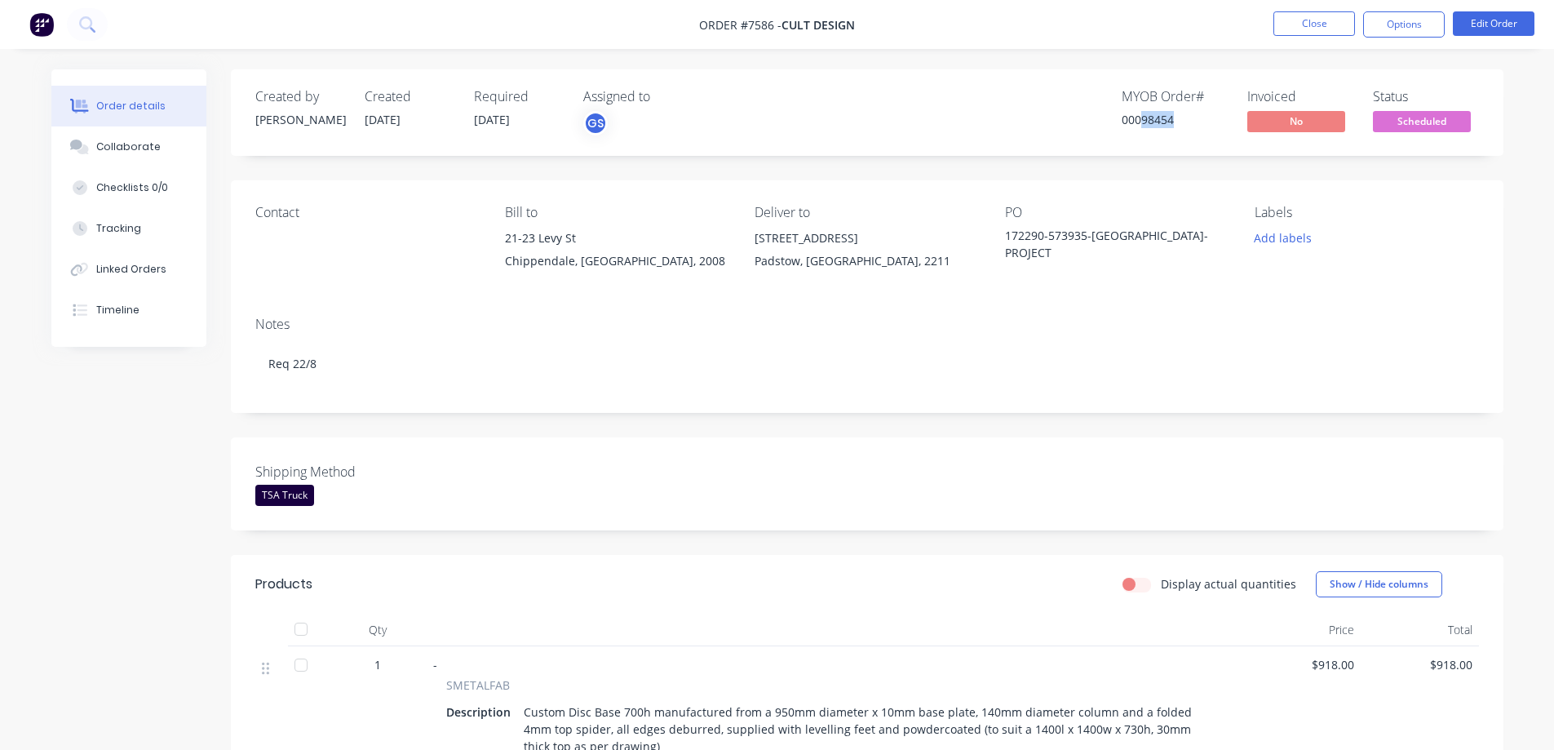
click at [1145, 121] on div "00098454" at bounding box center [1174, 119] width 106 height 17
drag, startPoint x: 1141, startPoint y: 122, endPoint x: 1177, endPoint y: 129, distance: 36.5
click at [1177, 129] on div "MYOB Order # 00098454" at bounding box center [1174, 112] width 106 height 47
copy div "98454"
drag, startPoint x: 788, startPoint y: 24, endPoint x: 845, endPoint y: 33, distance: 57.9
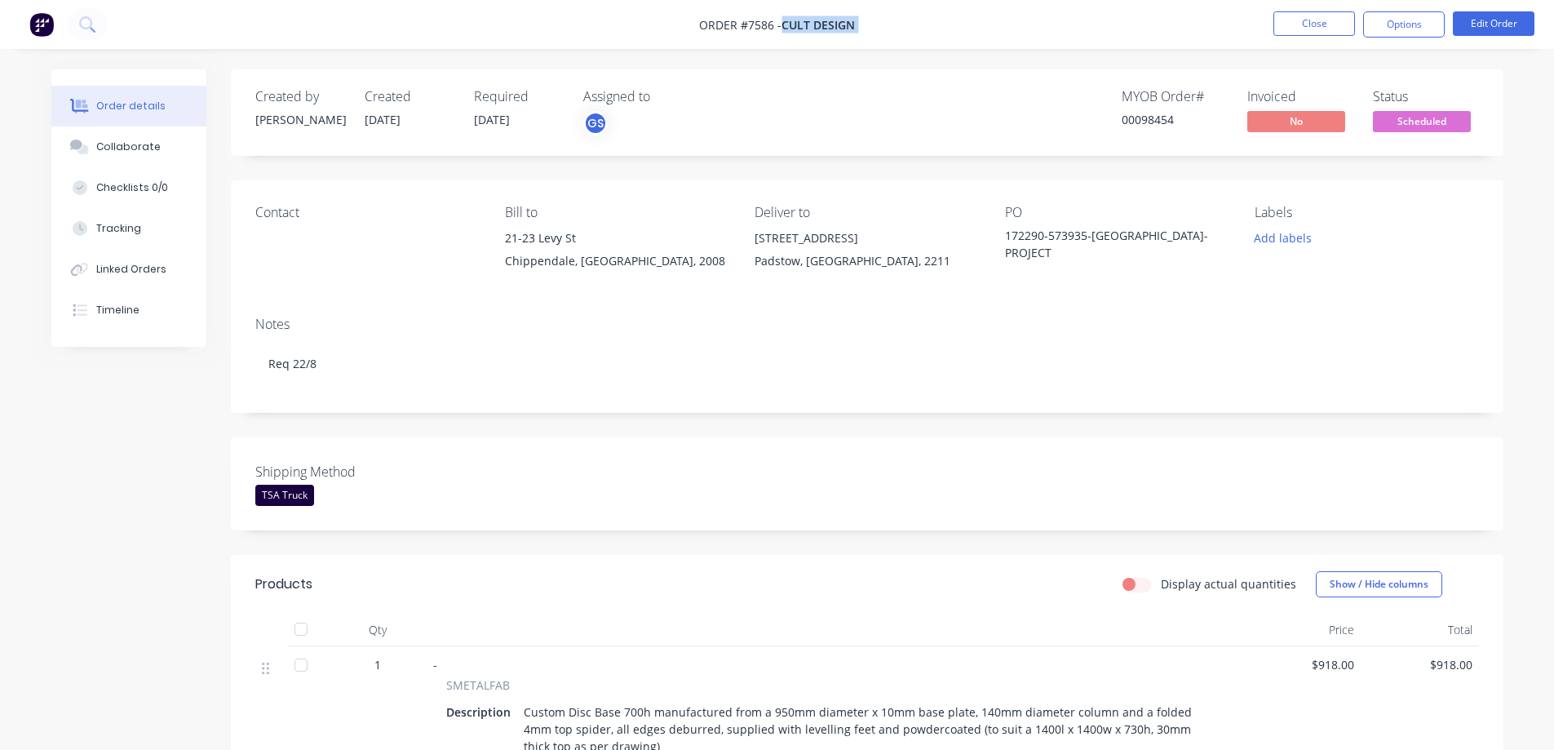
click at [845, 33] on nav "Order #7586 - Cult Design Close Options Edit Order" at bounding box center [777, 24] width 1554 height 49
copy div "Cult Design Close Options Edit Order"
drag, startPoint x: 472, startPoint y: 117, endPoint x: 523, endPoint y: 135, distance: 53.4
click at [523, 135] on div "Created by [PERSON_NAME] Created [DATE] Required [DATE] Assigned to GS" at bounding box center [500, 112] width 491 height 47
copy span "[DATE]"
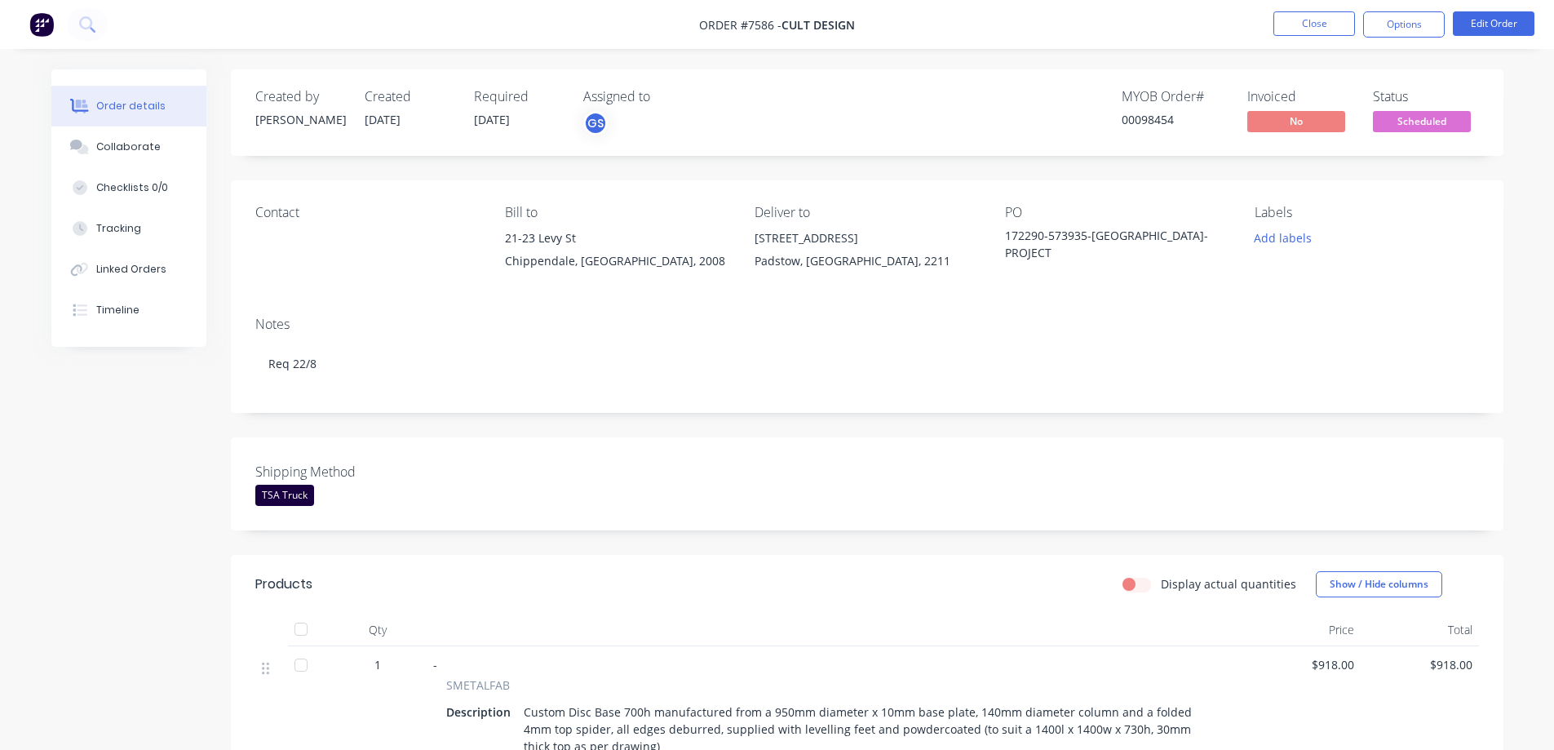
drag, startPoint x: 417, startPoint y: 269, endPoint x: 645, endPoint y: 312, distance: 232.3
click at [418, 269] on div "Contact" at bounding box center [366, 242] width 223 height 74
click at [1389, 121] on span "Scheduled" at bounding box center [1422, 121] width 98 height 20
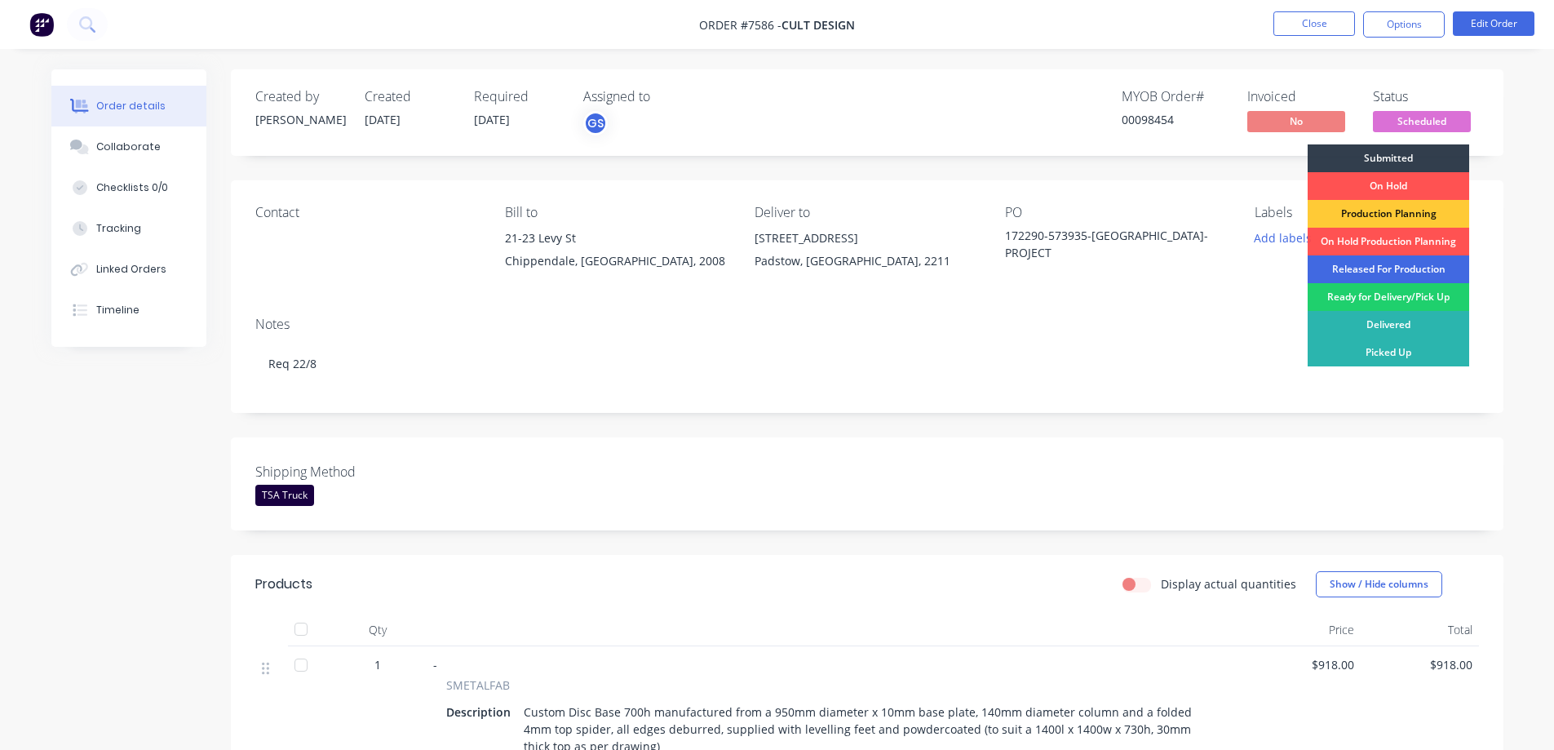
click at [1378, 263] on div "Released For Production" at bounding box center [1387, 269] width 161 height 28
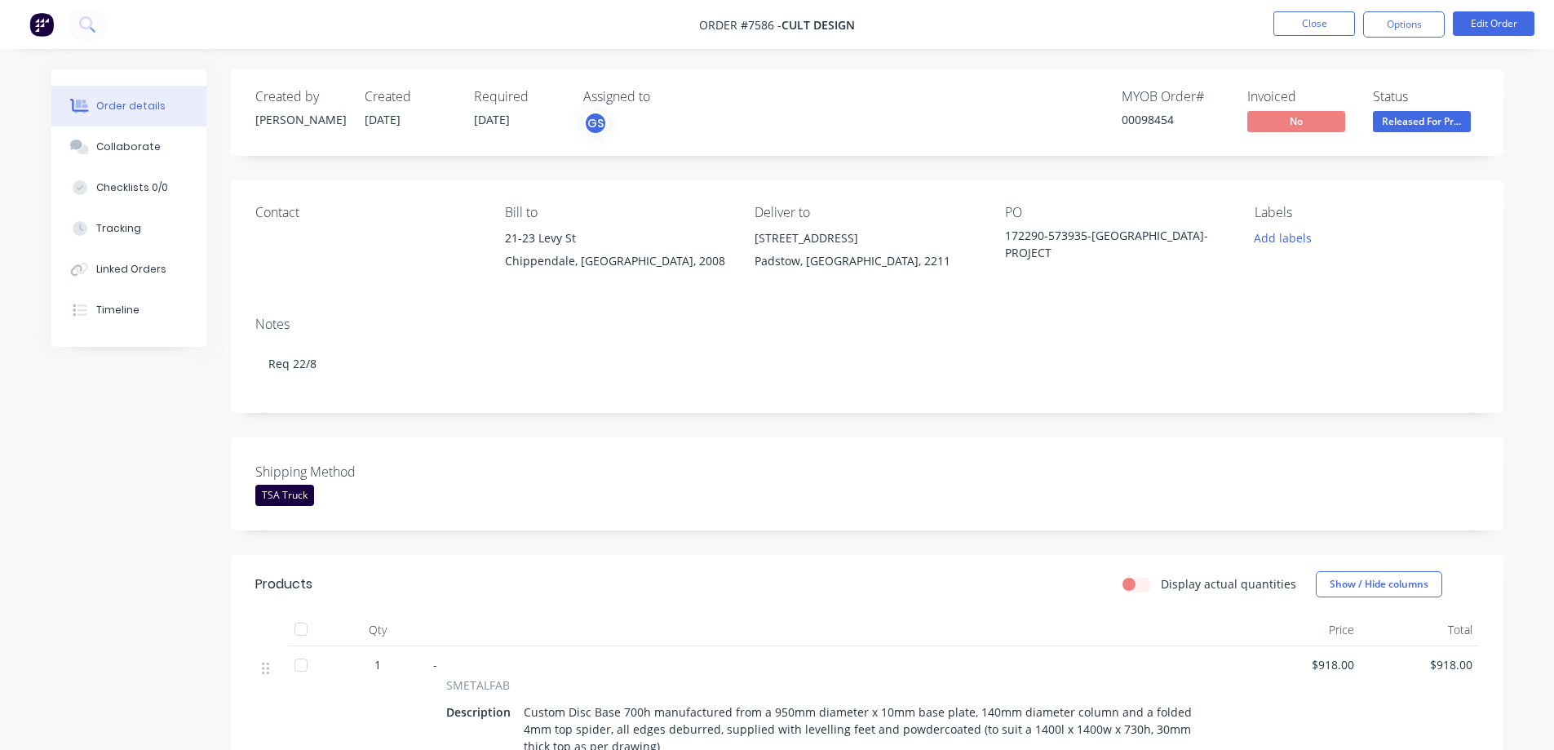
drag, startPoint x: 1135, startPoint y: 322, endPoint x: 896, endPoint y: 337, distance: 240.2
click at [1130, 322] on div "Notes" at bounding box center [866, 323] width 1223 height 15
click at [1300, 22] on button "Close" at bounding box center [1314, 23] width 82 height 24
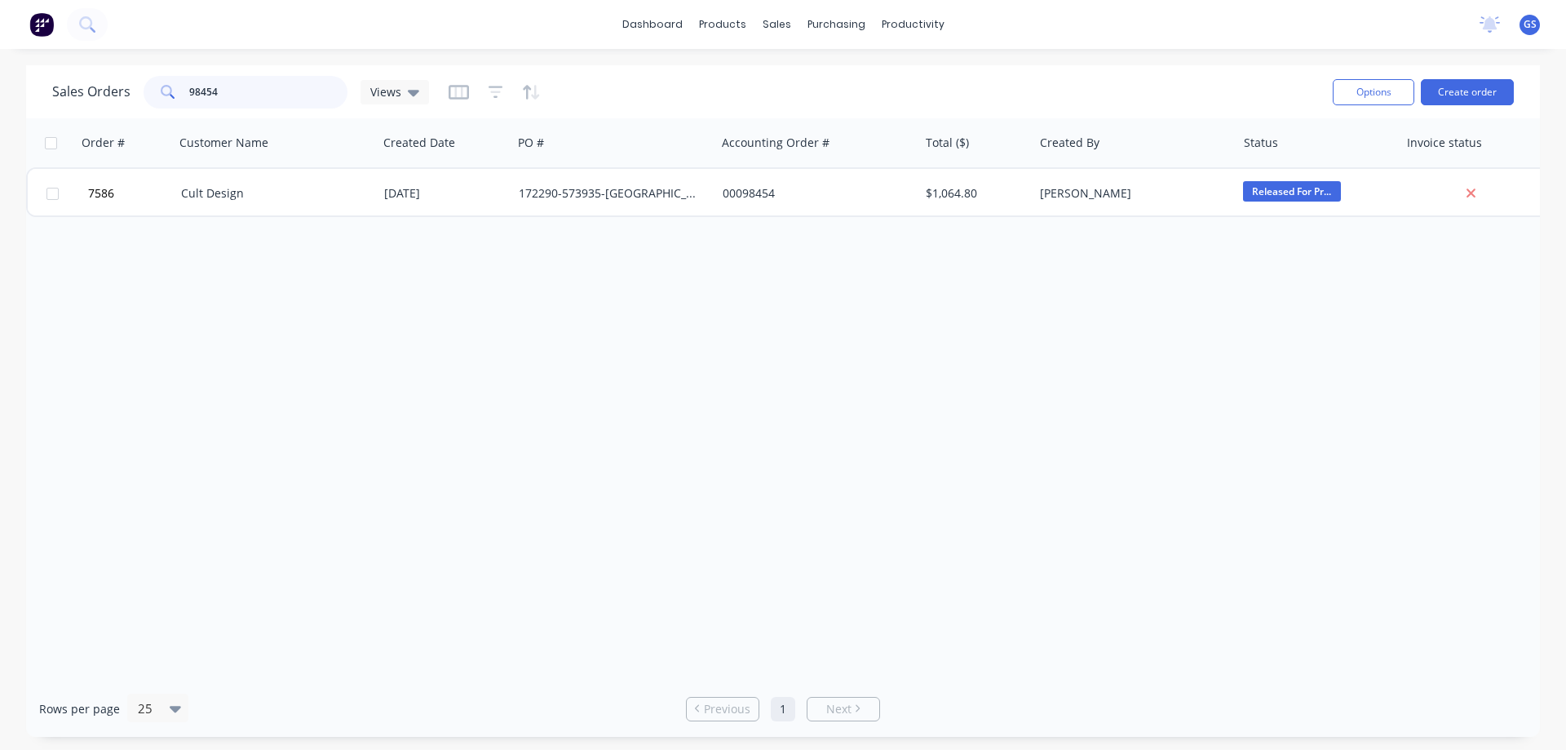
drag, startPoint x: 216, startPoint y: 87, endPoint x: 159, endPoint y: 77, distance: 57.9
click at [159, 77] on div "98454" at bounding box center [246, 92] width 204 height 33
type input "96223"
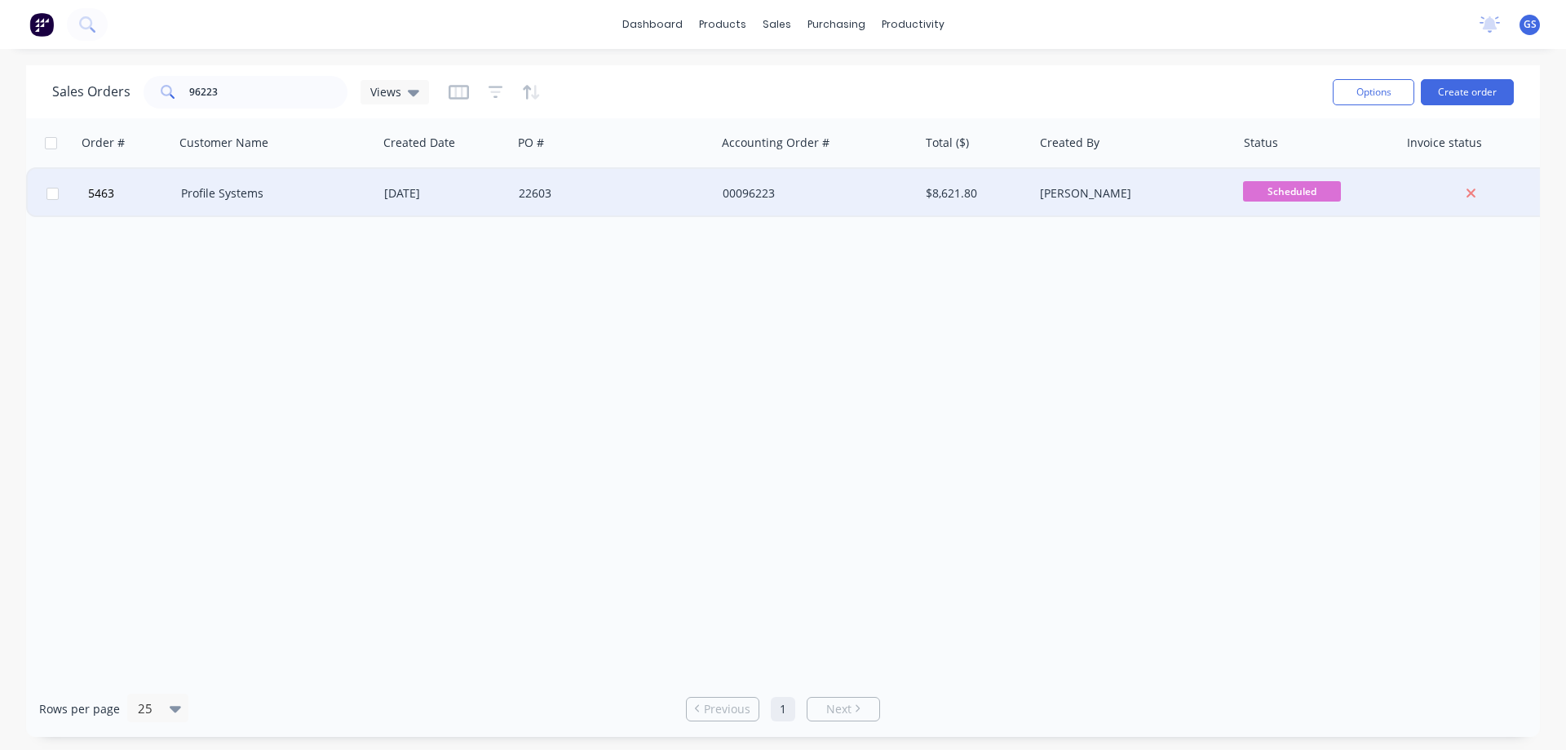
click at [236, 196] on div "Profile Systems" at bounding box center [271, 193] width 181 height 16
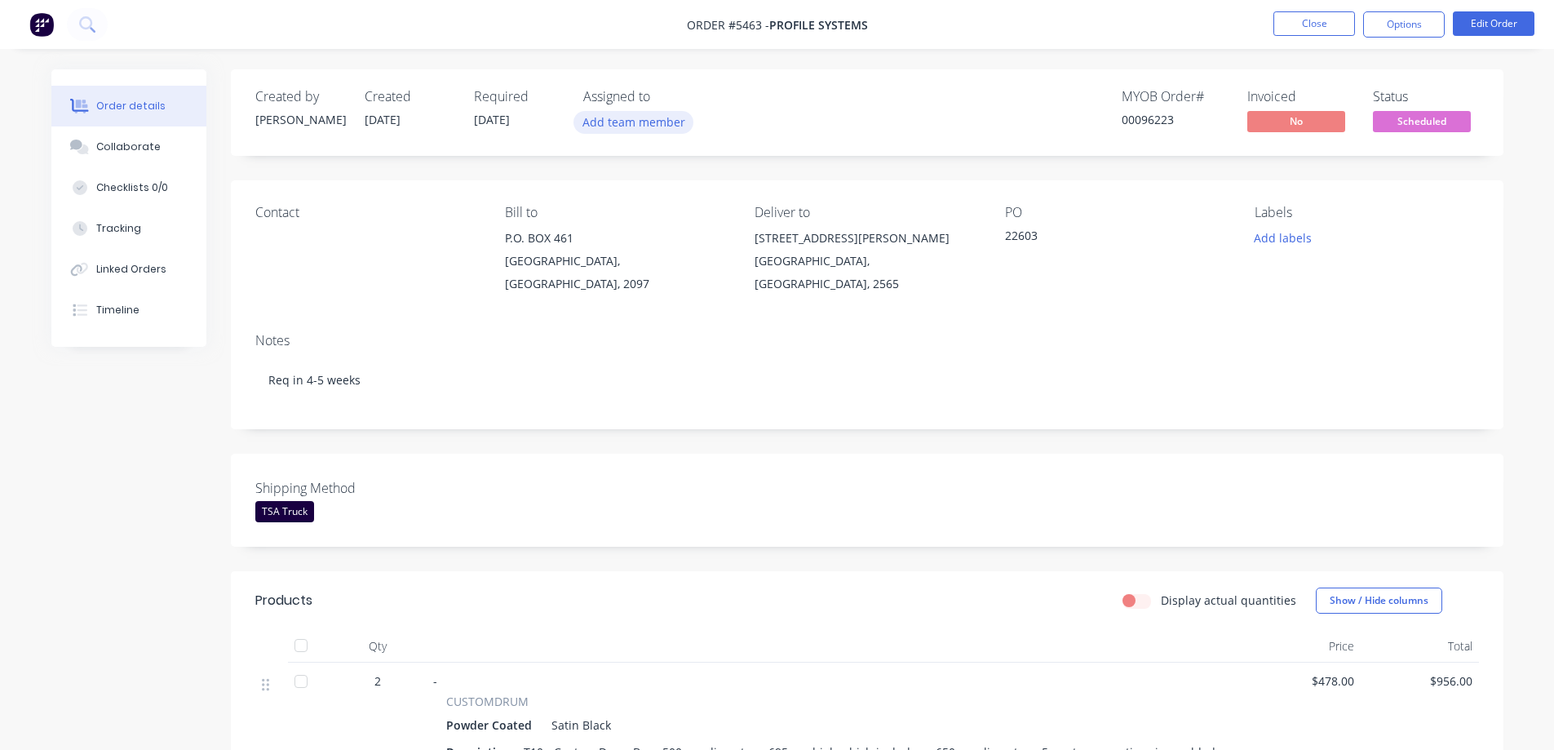
click at [609, 122] on button "Add team member" at bounding box center [633, 122] width 120 height 22
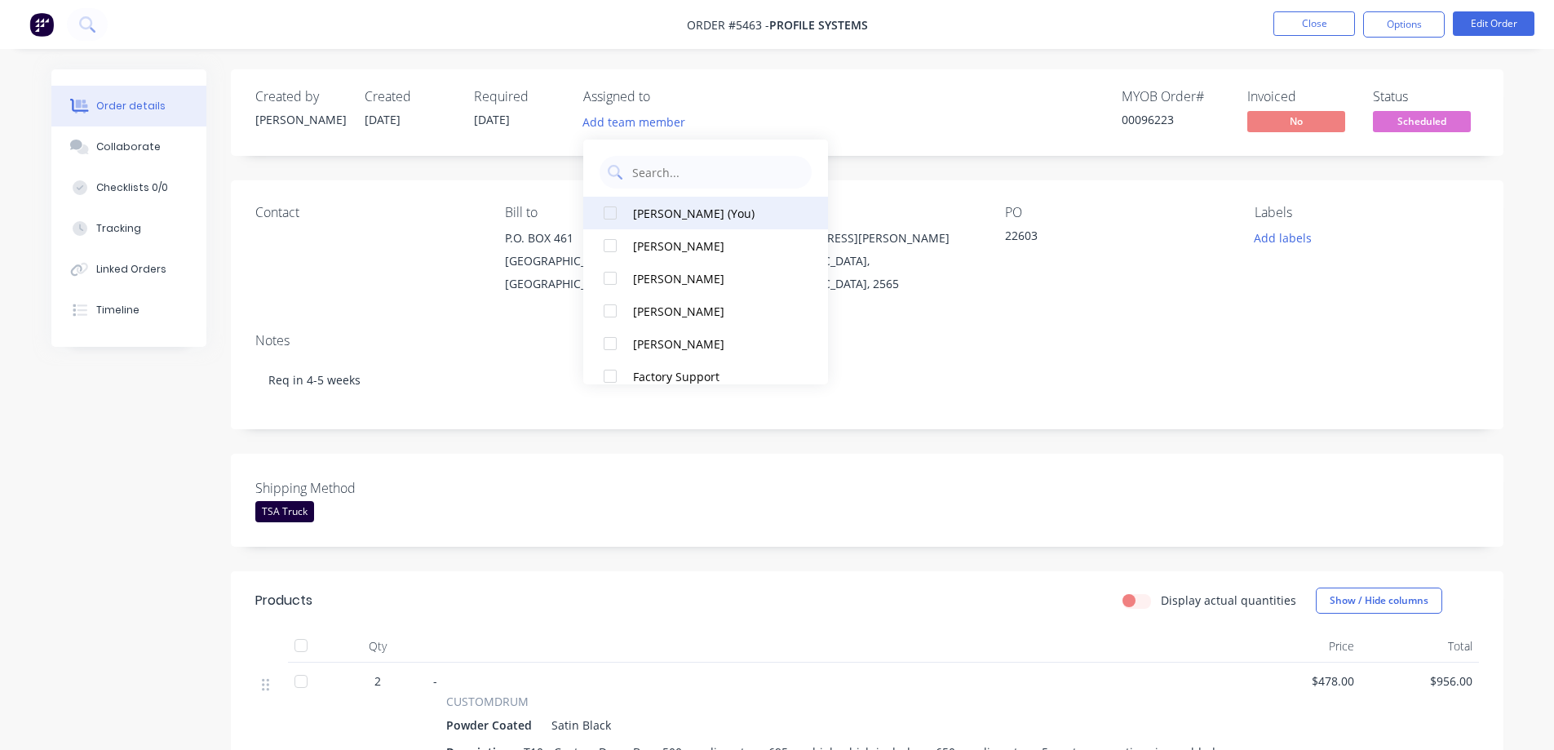
click at [614, 214] on div at bounding box center [610, 213] width 33 height 33
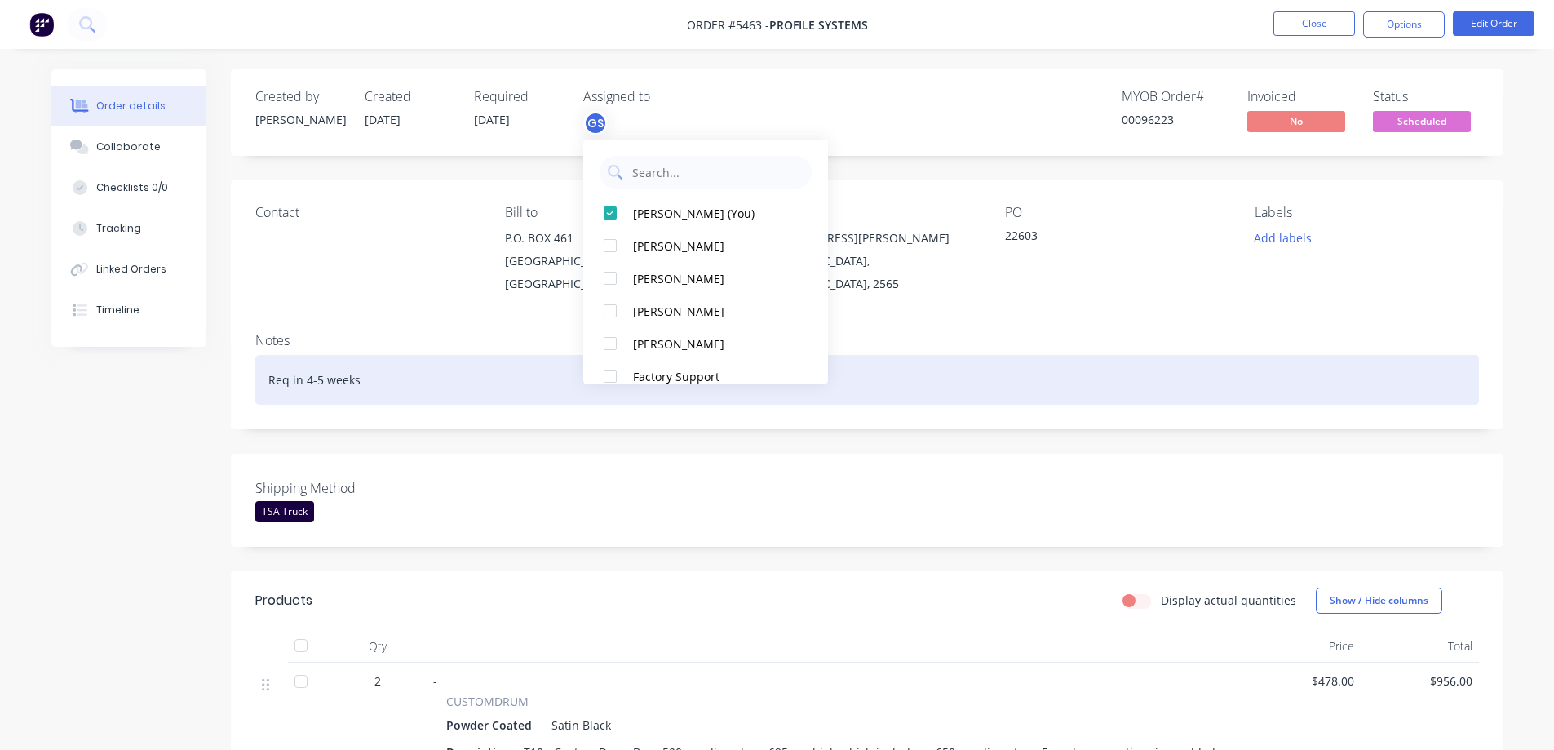
click at [457, 387] on div "Req in 4-5 weeks" at bounding box center [866, 380] width 1223 height 50
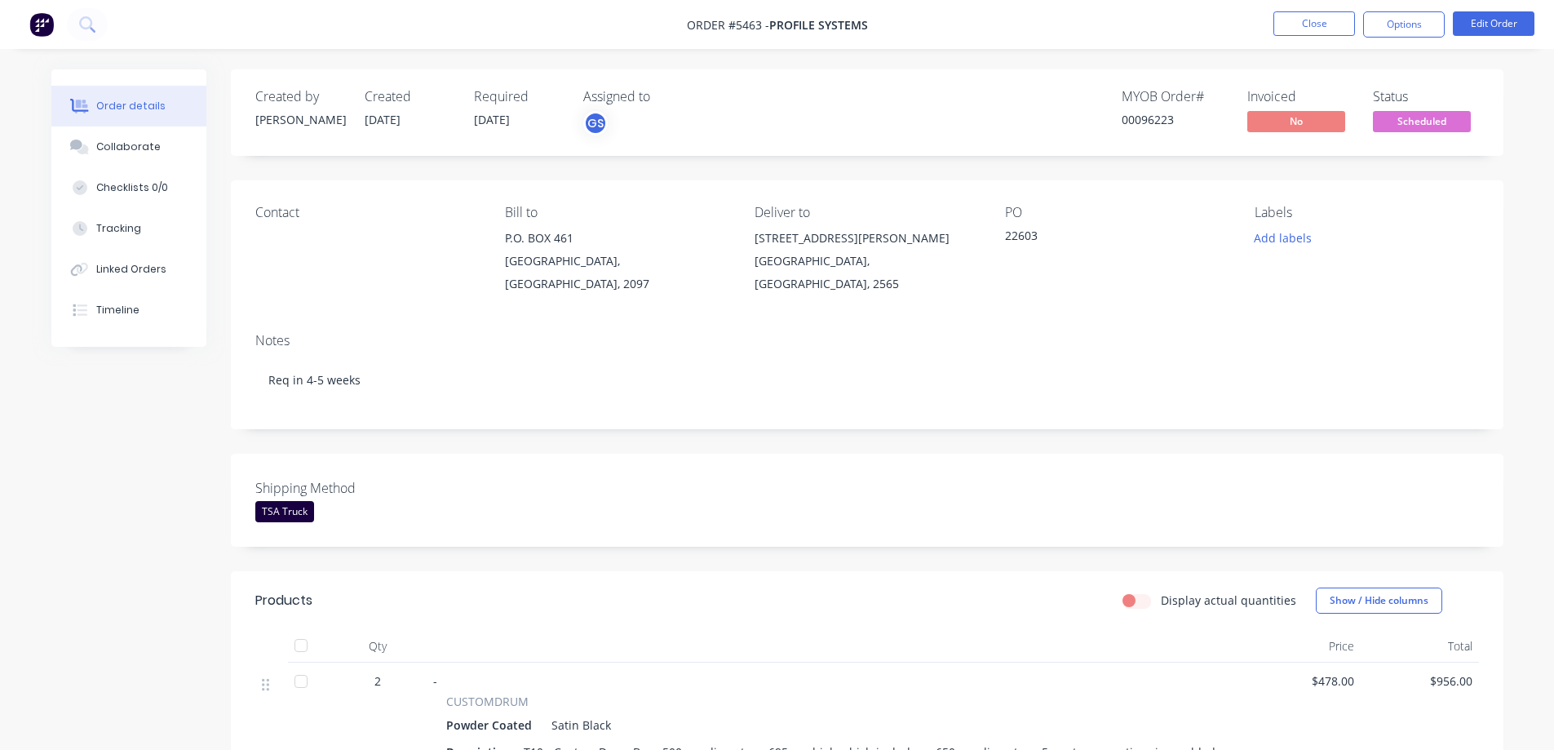
click at [316, 280] on div "Contact Bill to P.O. [STREET_ADDRESS] Deliver to [STREET_ADDRESS][PERSON_NAME] …" at bounding box center [867, 249] width 1272 height 139
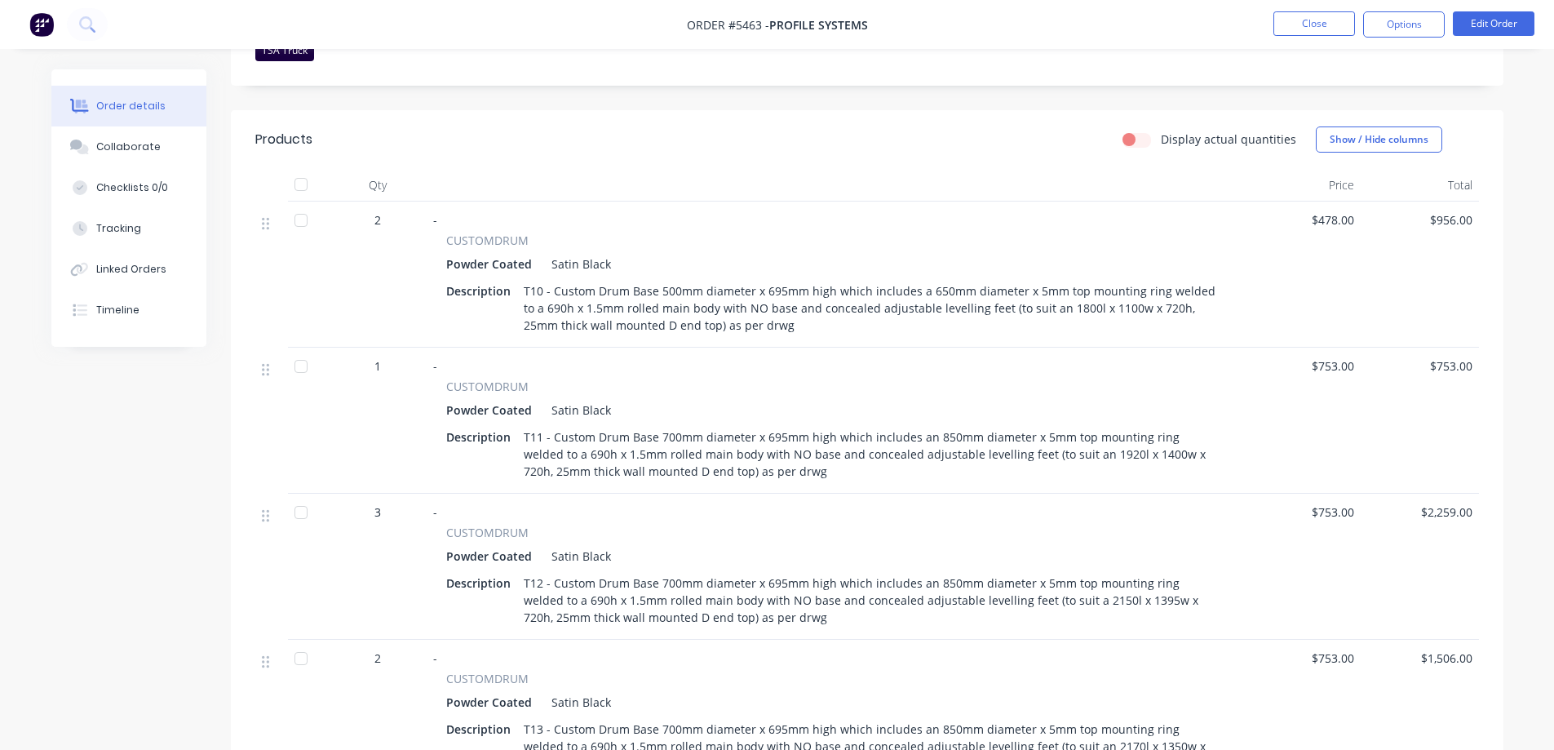
scroll to position [489, 0]
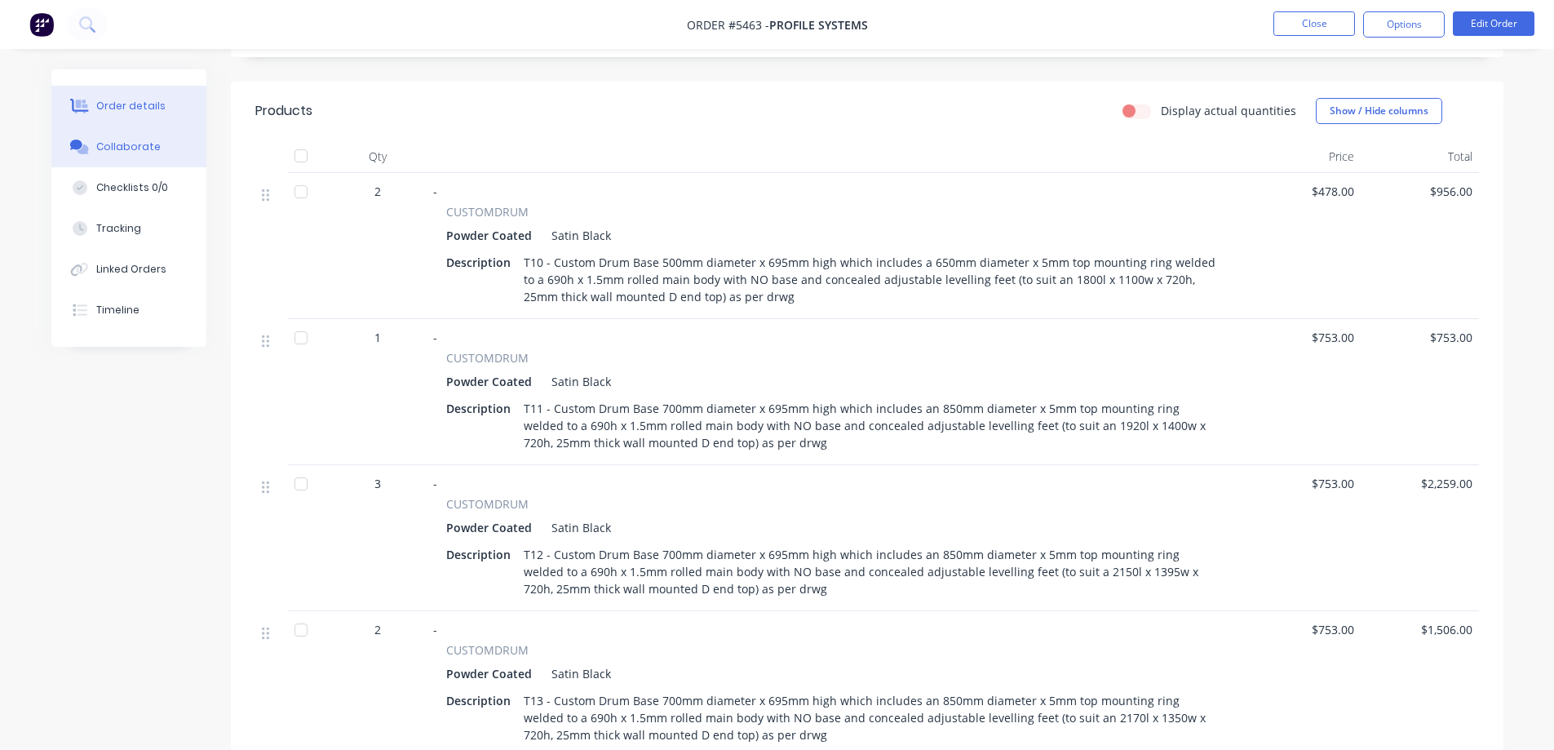
click at [137, 143] on div "Collaborate" at bounding box center [128, 146] width 64 height 15
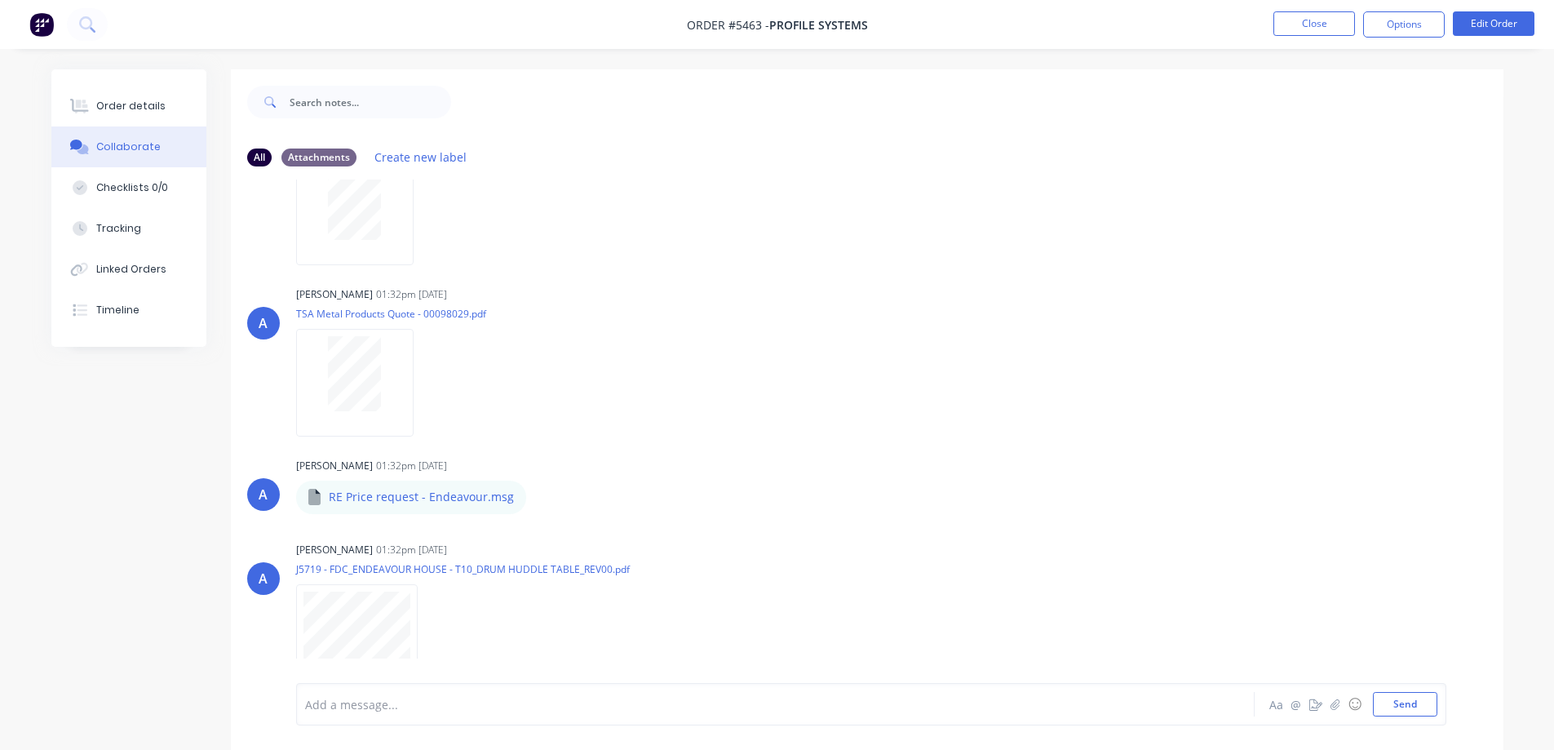
scroll to position [245, 0]
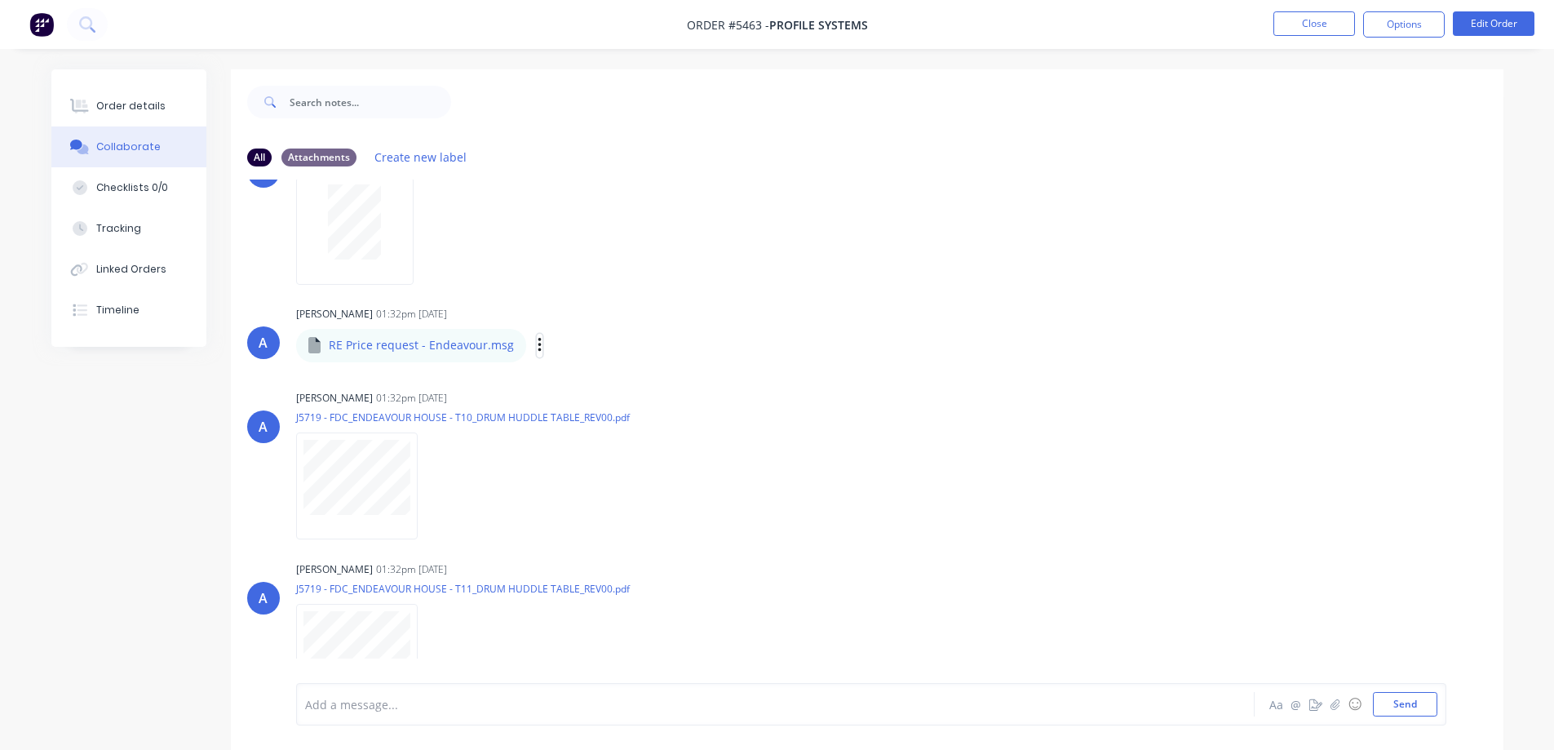
click at [537, 347] on icon "button" at bounding box center [539, 345] width 5 height 19
click at [593, 384] on button "Download" at bounding box center [647, 388] width 184 height 37
click at [433, 481] on icon "button" at bounding box center [431, 485] width 5 height 19
click at [498, 524] on button "Download" at bounding box center [538, 529] width 184 height 37
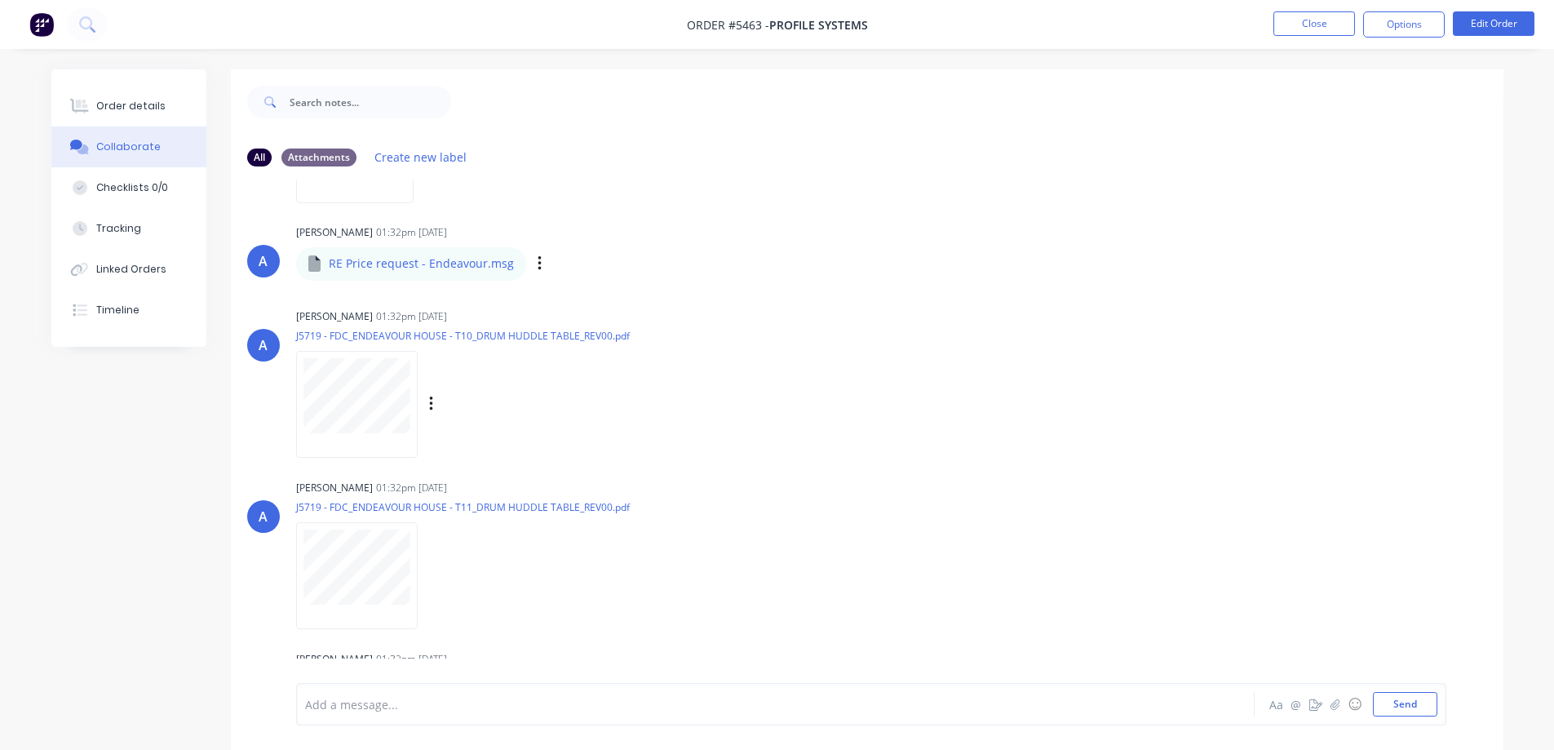
scroll to position [408, 0]
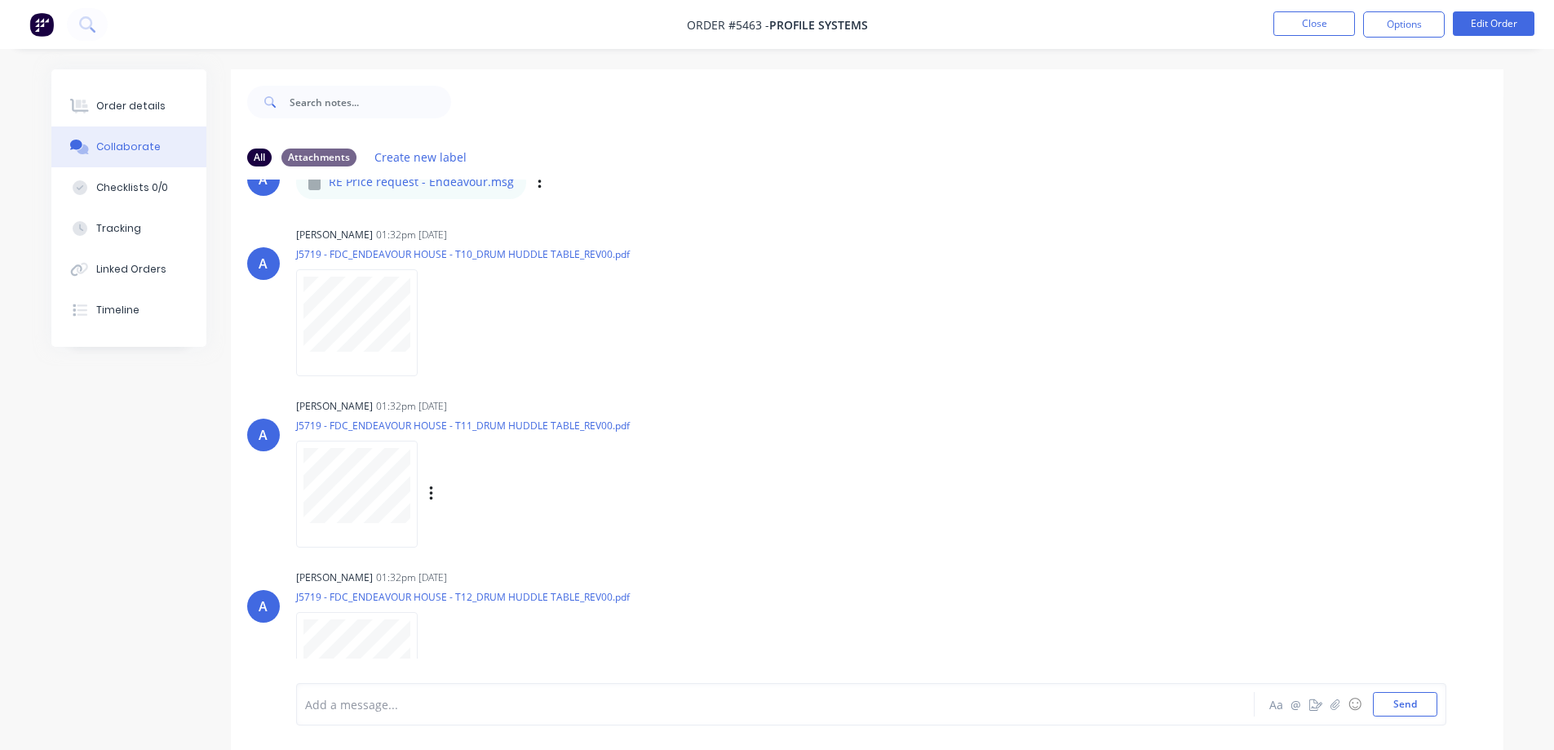
click at [429, 493] on icon "button" at bounding box center [431, 493] width 5 height 19
click at [495, 541] on button "Download" at bounding box center [538, 537] width 184 height 37
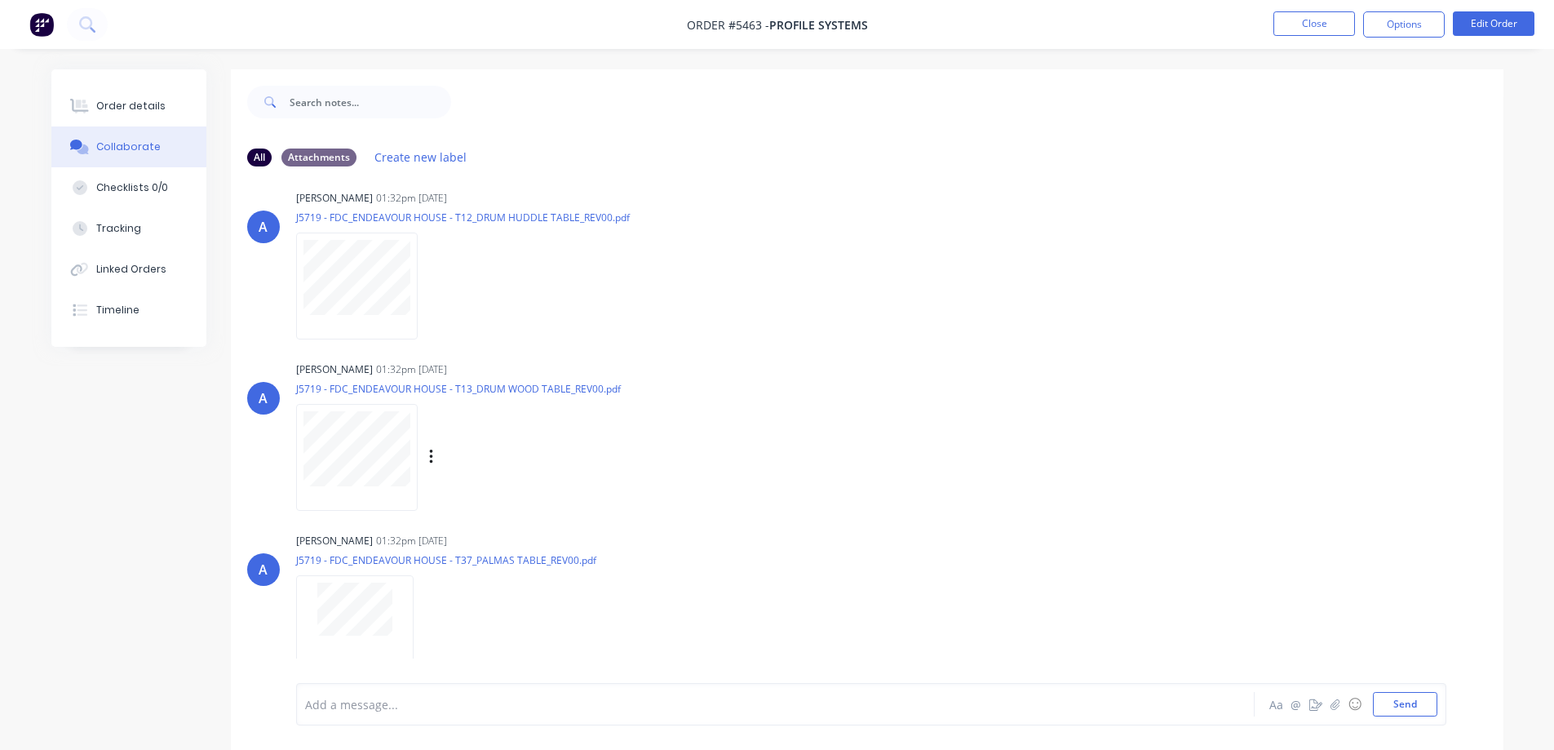
scroll to position [816, 0]
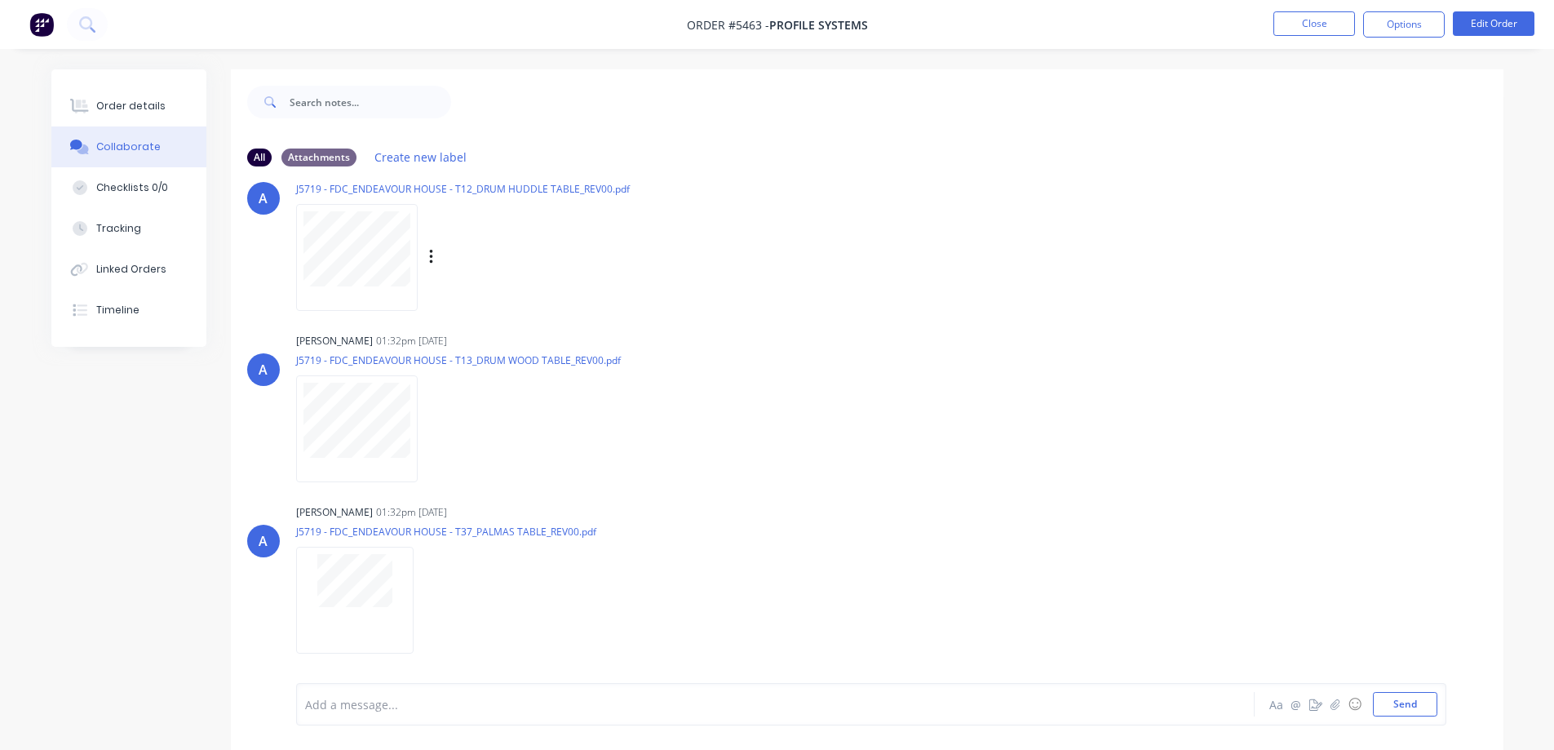
click at [431, 255] on icon "button" at bounding box center [431, 257] width 5 height 19
click at [502, 302] on button "Download" at bounding box center [538, 300] width 184 height 37
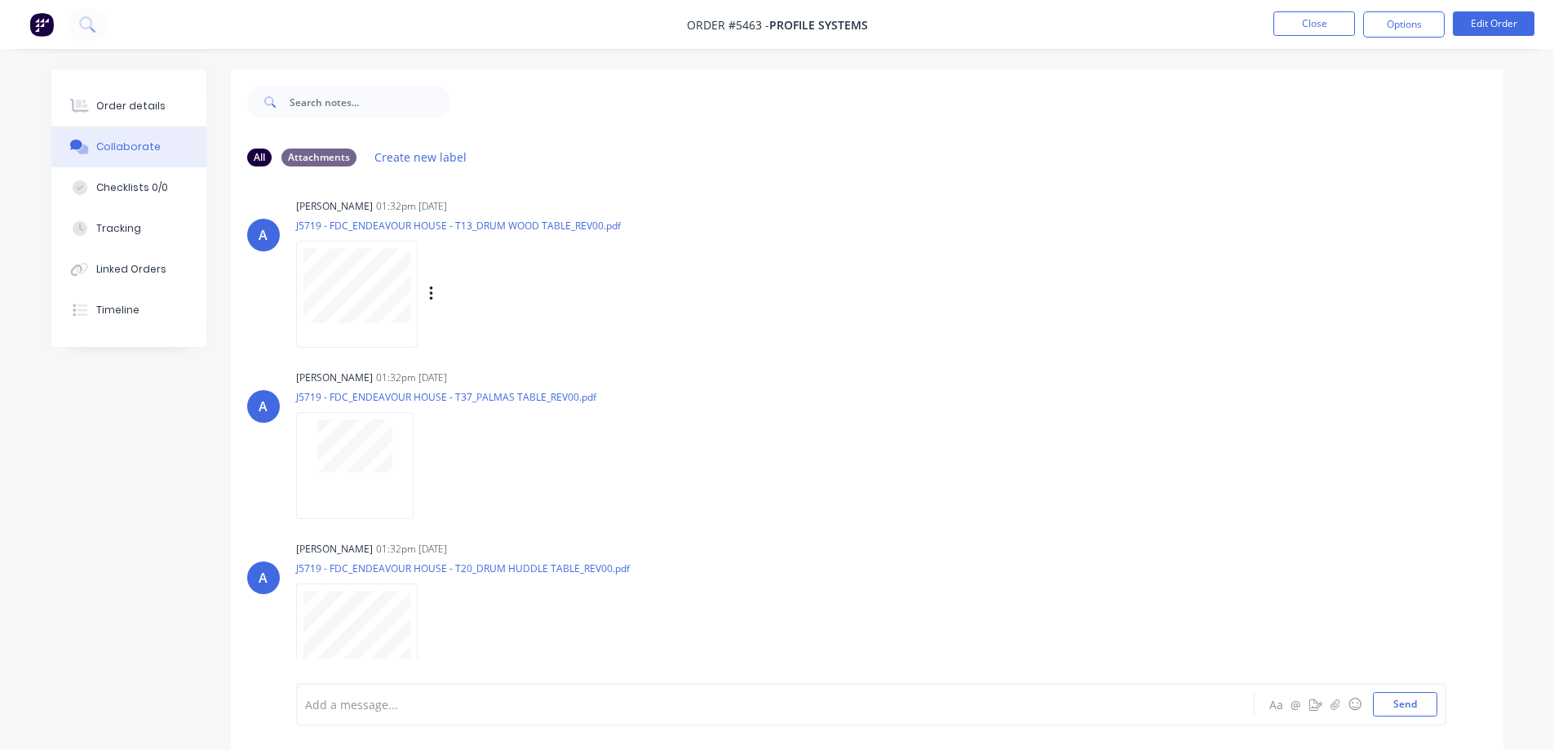
scroll to position [979, 0]
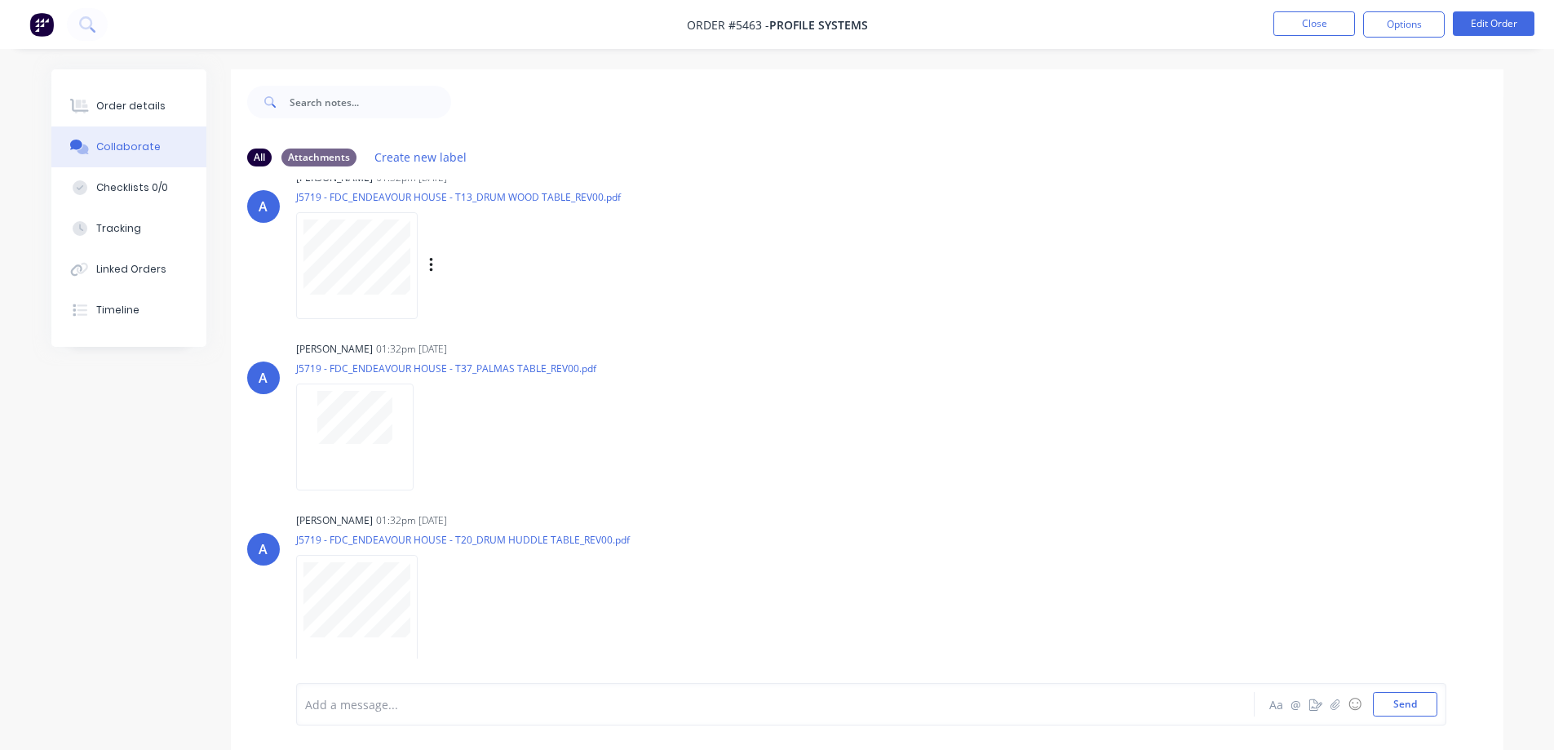
click at [433, 268] on icon "button" at bounding box center [431, 265] width 5 height 19
click at [499, 312] on button "Download" at bounding box center [538, 308] width 184 height 37
click at [424, 442] on button "button" at bounding box center [427, 437] width 7 height 24
click at [474, 477] on button "Download" at bounding box center [534, 480] width 184 height 37
click at [431, 608] on icon "button" at bounding box center [430, 607] width 3 height 15
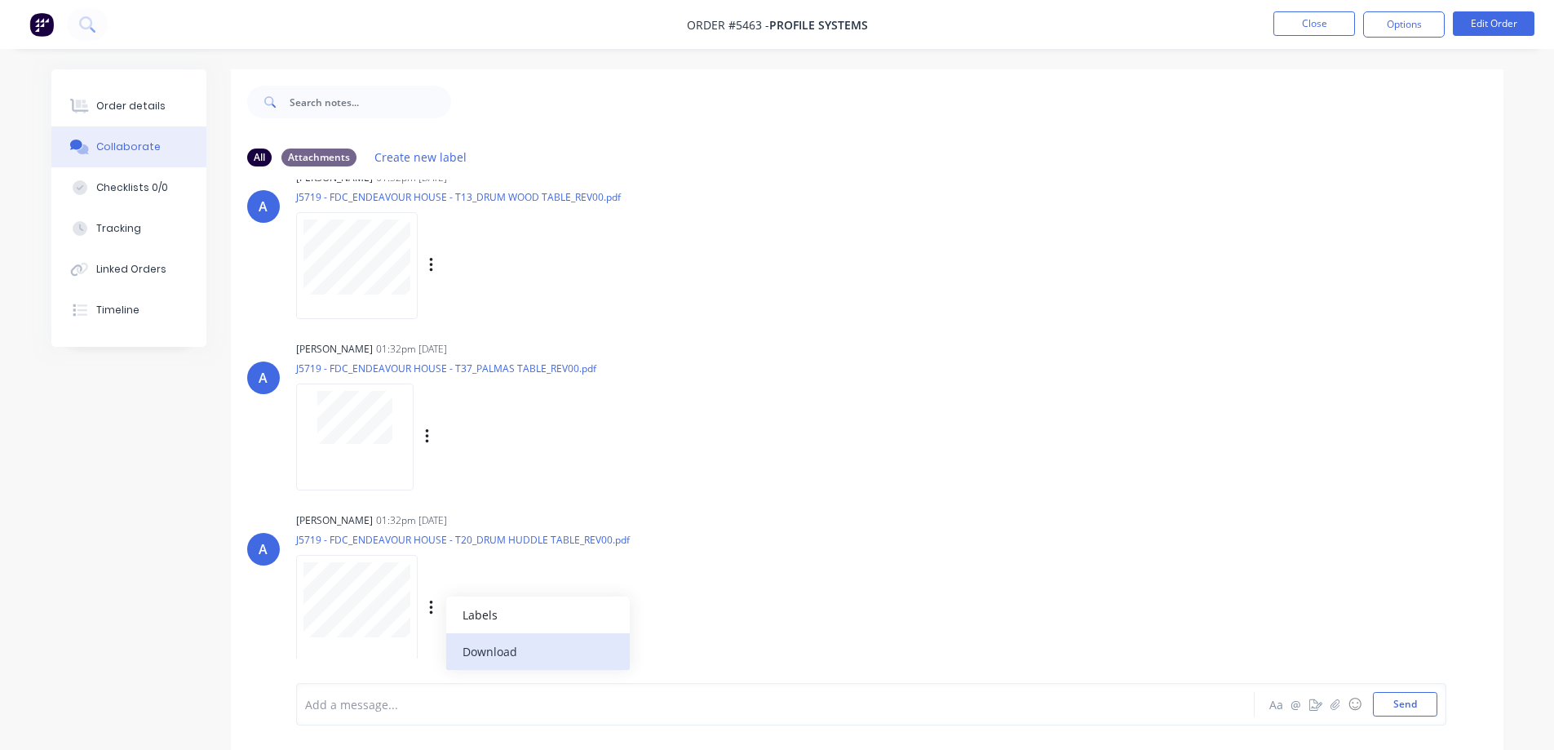
click at [486, 648] on button "Download" at bounding box center [538, 651] width 184 height 37
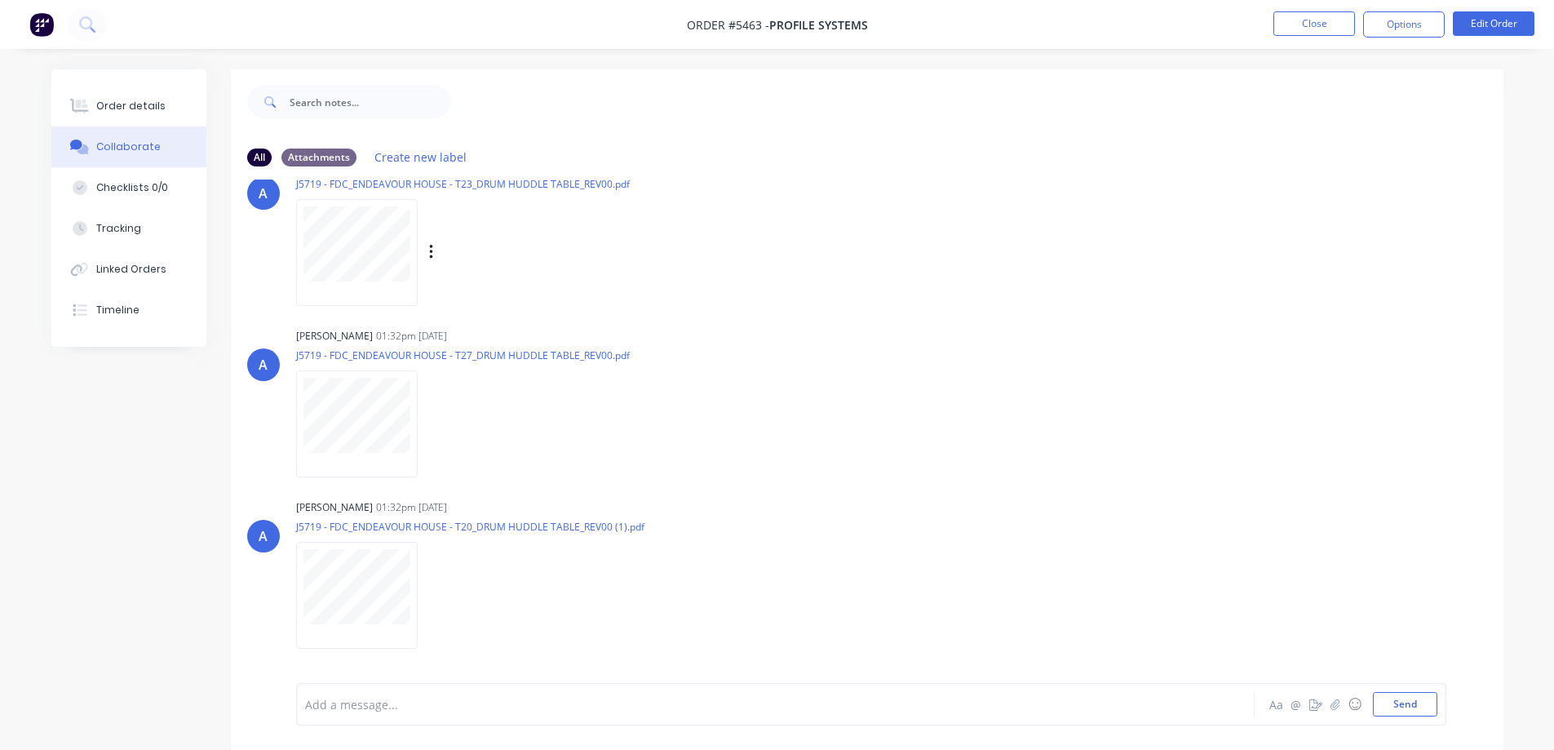
scroll to position [1468, 0]
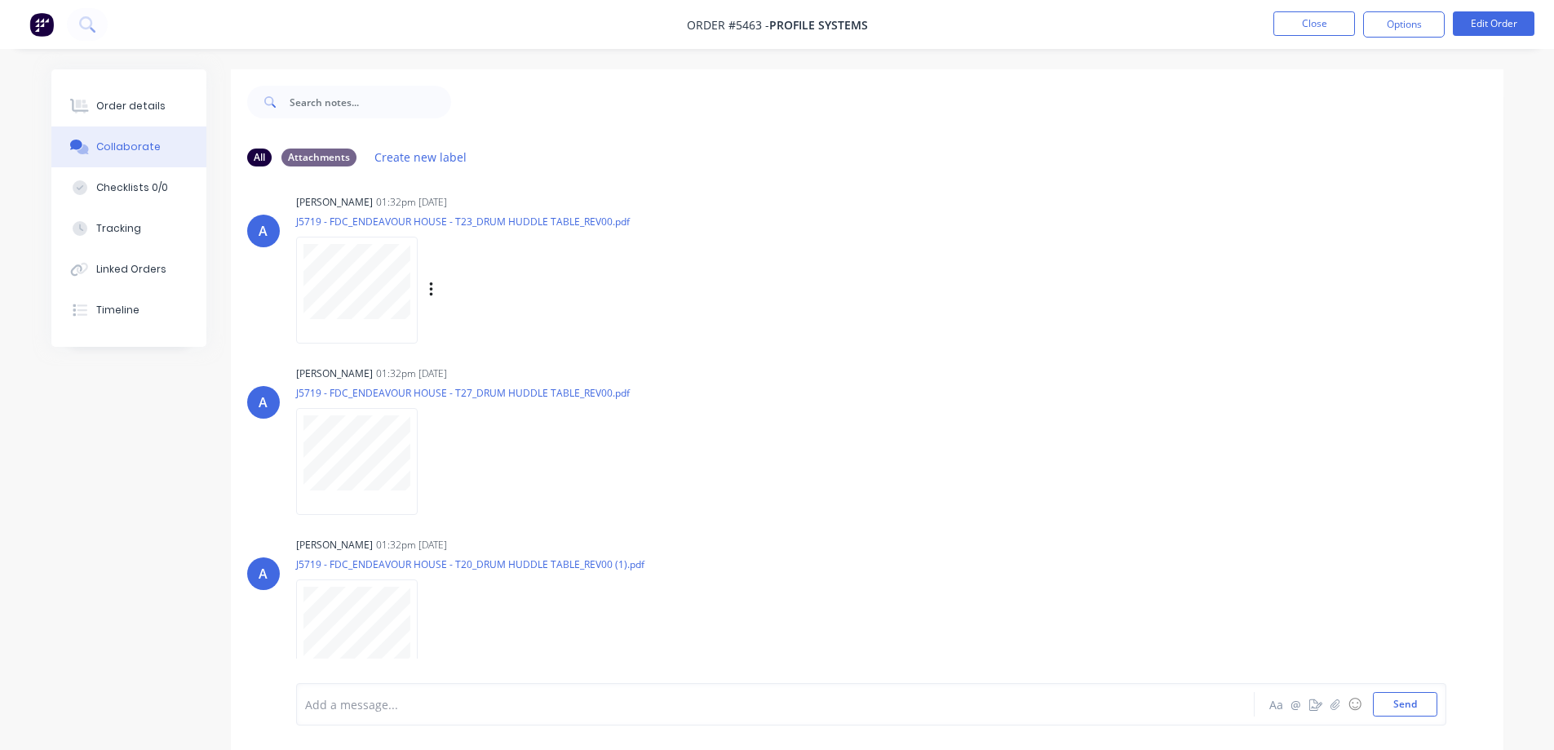
click at [429, 291] on icon "button" at bounding box center [431, 290] width 5 height 19
click at [506, 335] on button "Download" at bounding box center [538, 333] width 184 height 37
click at [431, 461] on icon "button" at bounding box center [430, 460] width 3 height 15
click at [499, 495] on button "Download" at bounding box center [538, 504] width 184 height 37
click at [431, 634] on icon "button" at bounding box center [430, 632] width 3 height 15
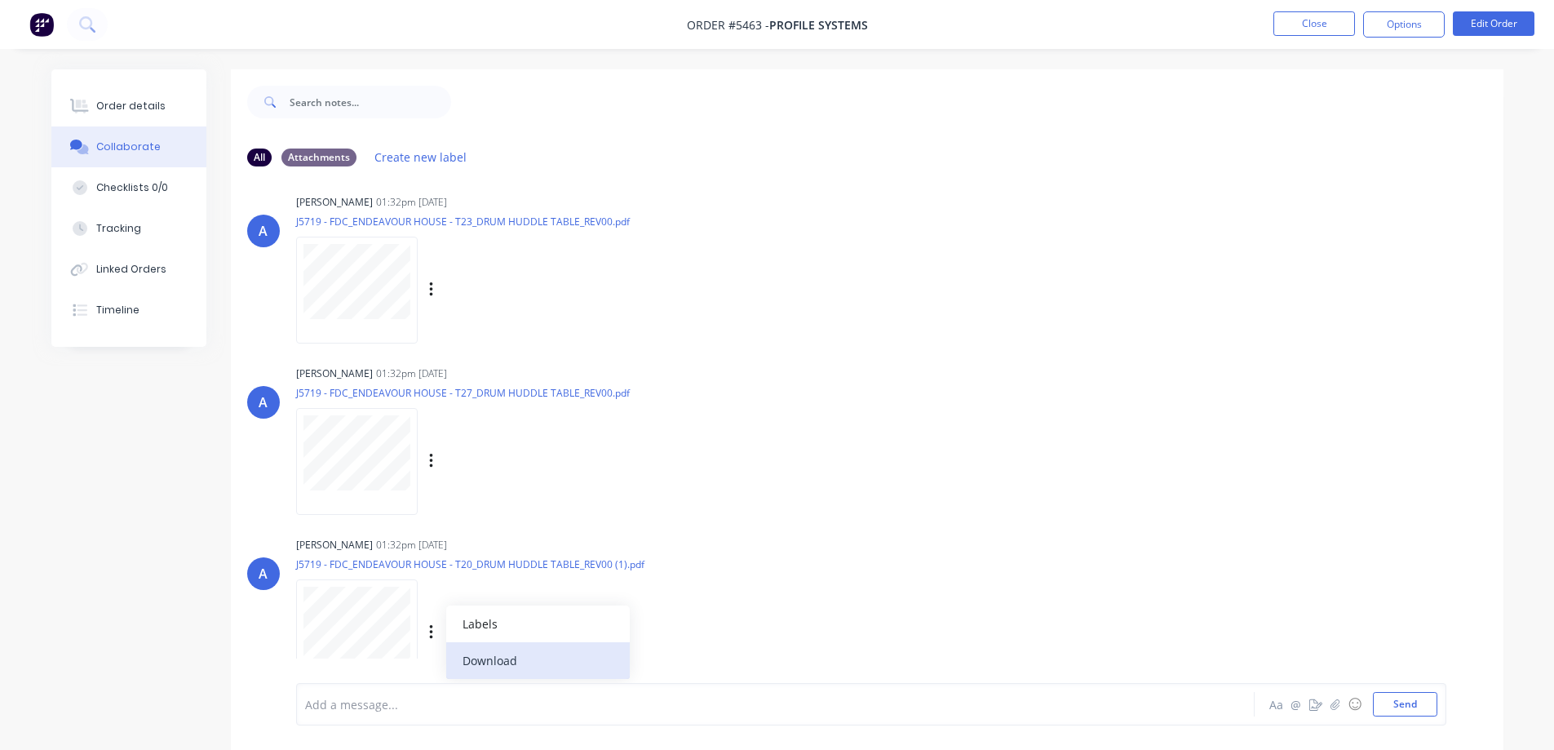
click at [479, 655] on button "Download" at bounding box center [538, 660] width 184 height 37
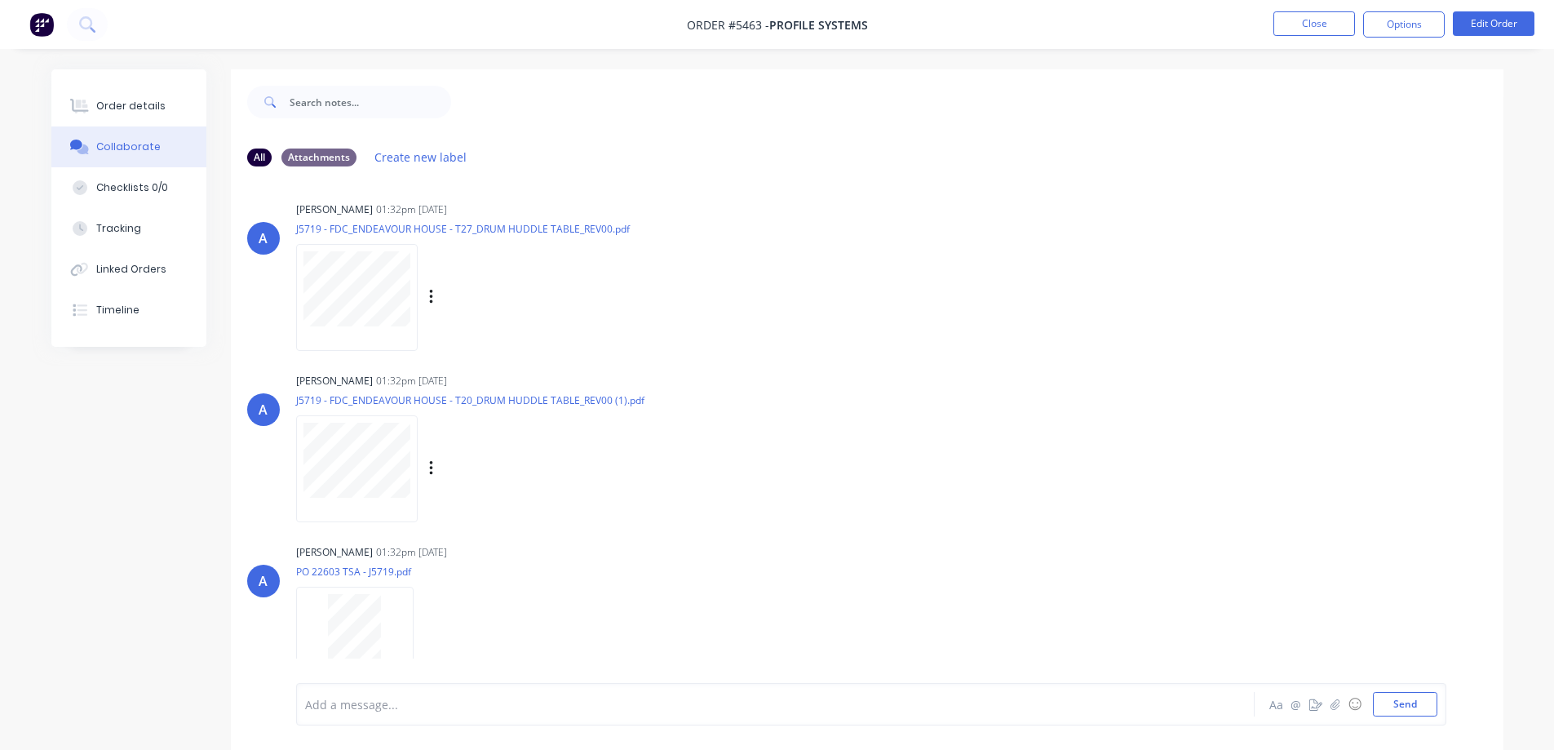
scroll to position [1650, 0]
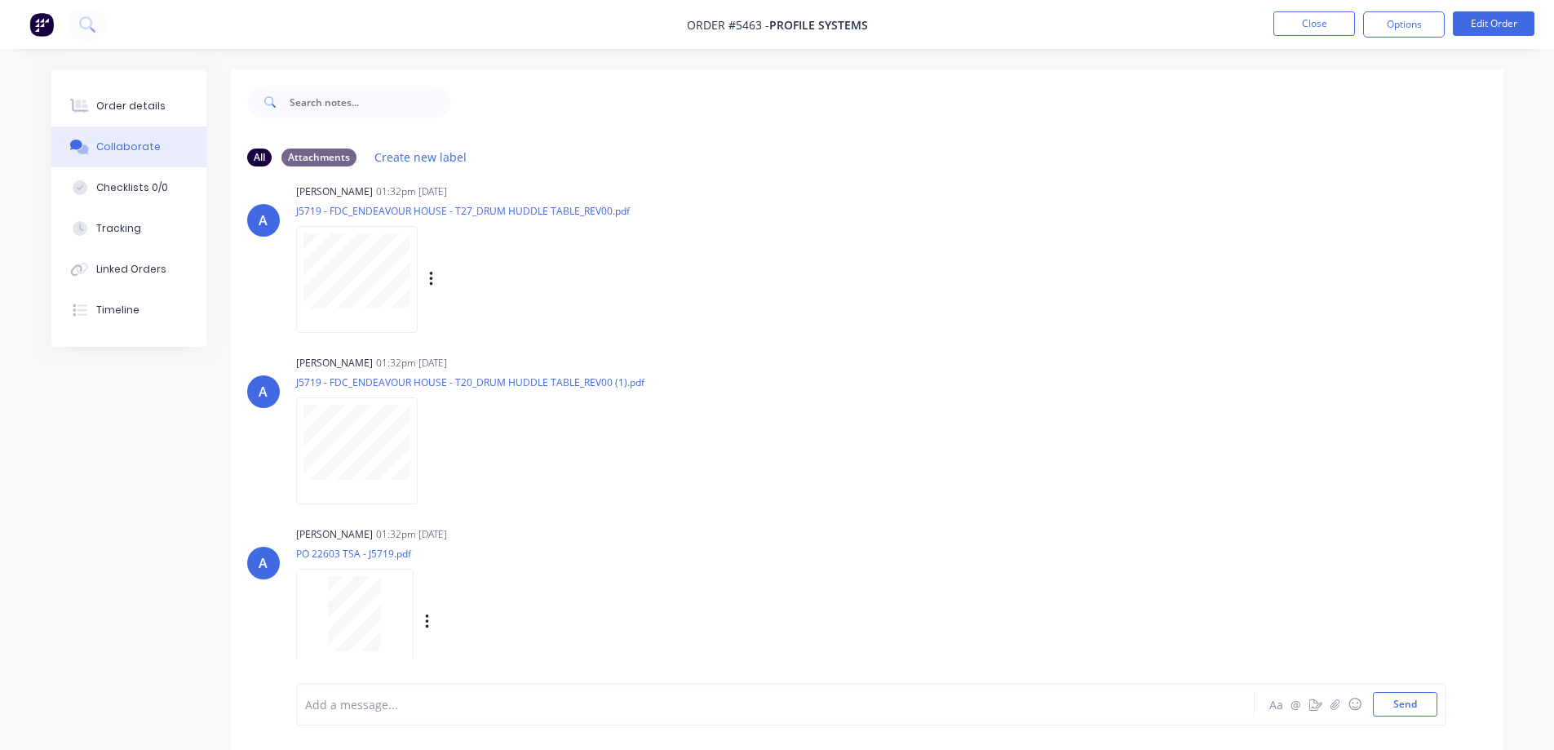
click at [424, 621] on button "button" at bounding box center [427, 622] width 7 height 24
click at [482, 657] on button "Download" at bounding box center [534, 660] width 184 height 37
click at [136, 103] on div "Order details" at bounding box center [130, 106] width 69 height 15
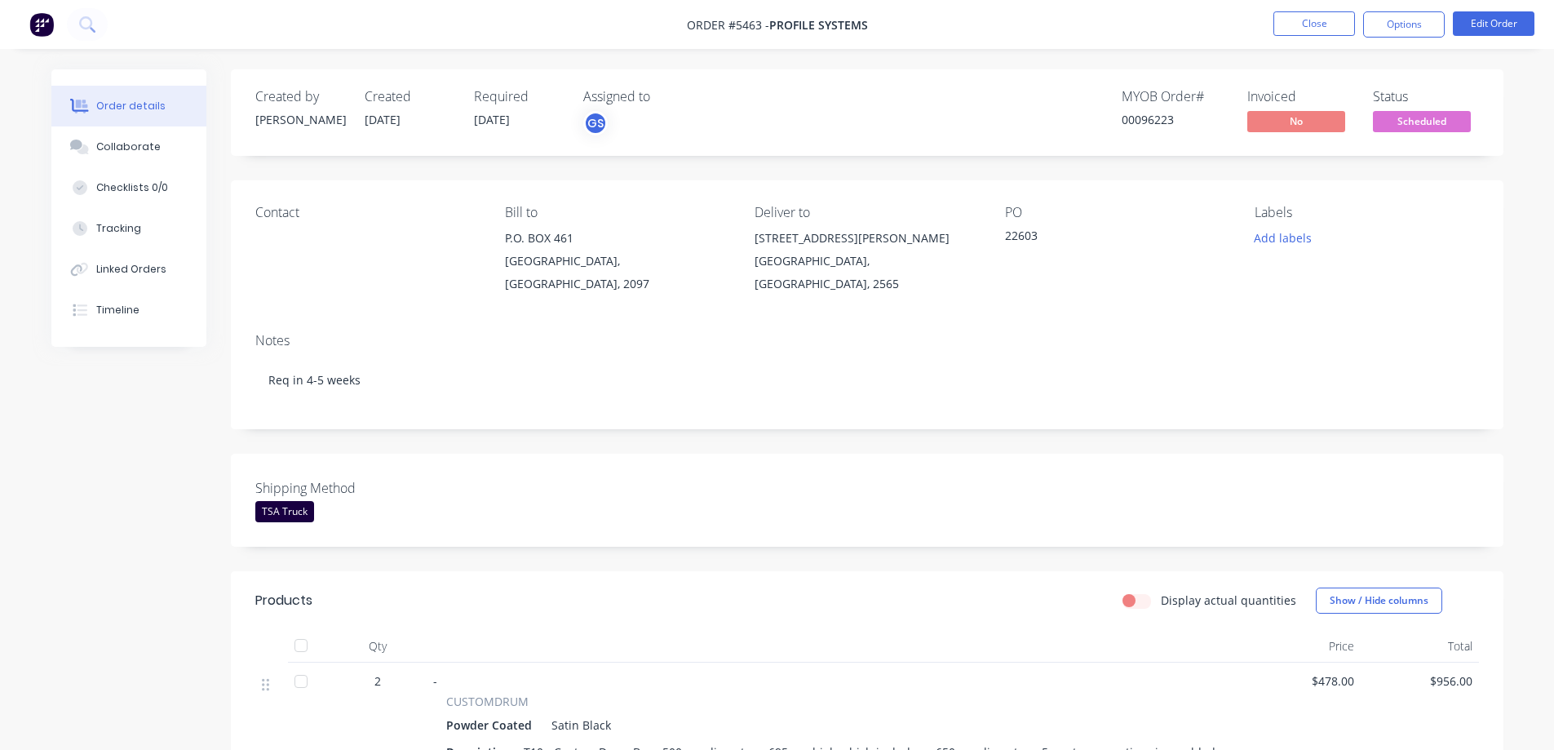
click at [1133, 140] on div "Created by [PERSON_NAME] Created [DATE] Required [DATE] Assigned to GS MYOB Ord…" at bounding box center [867, 112] width 1272 height 86
drag, startPoint x: 1143, startPoint y: 117, endPoint x: 1174, endPoint y: 133, distance: 35.7
click at [1174, 133] on div "MYOB Order # 00096223" at bounding box center [1174, 112] width 106 height 47
copy div "96223"
drag, startPoint x: 768, startPoint y: 22, endPoint x: 865, endPoint y: 33, distance: 96.9
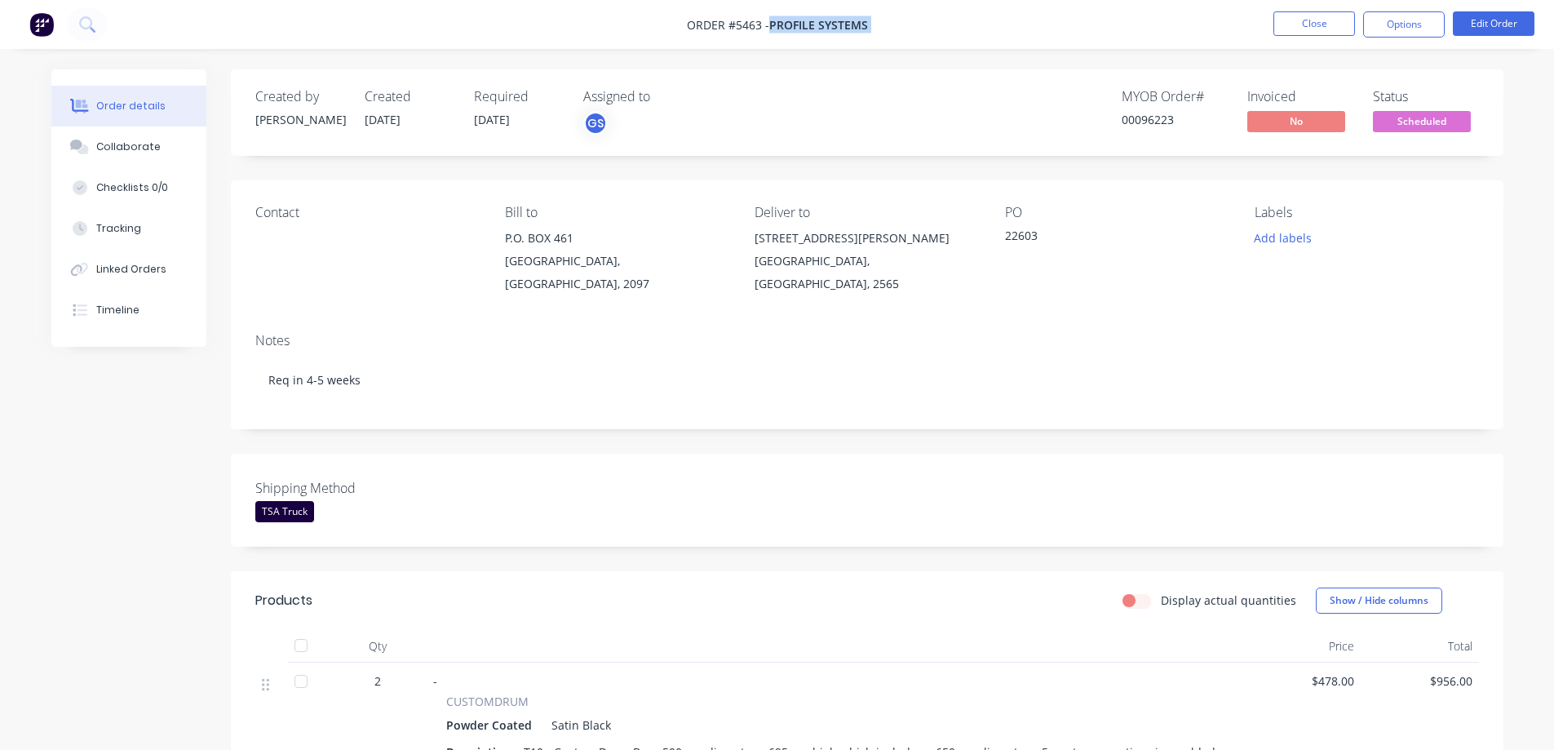
click at [865, 33] on nav "Order #5463 - Profile Systems Close Options Edit Order" at bounding box center [777, 24] width 1554 height 49
copy div "Profile Systems Close Options Edit Order"
drag, startPoint x: 474, startPoint y: 121, endPoint x: 520, endPoint y: 135, distance: 48.8
click at [520, 135] on div "Required [DATE]" at bounding box center [519, 112] width 90 height 47
copy span "[DATE]"
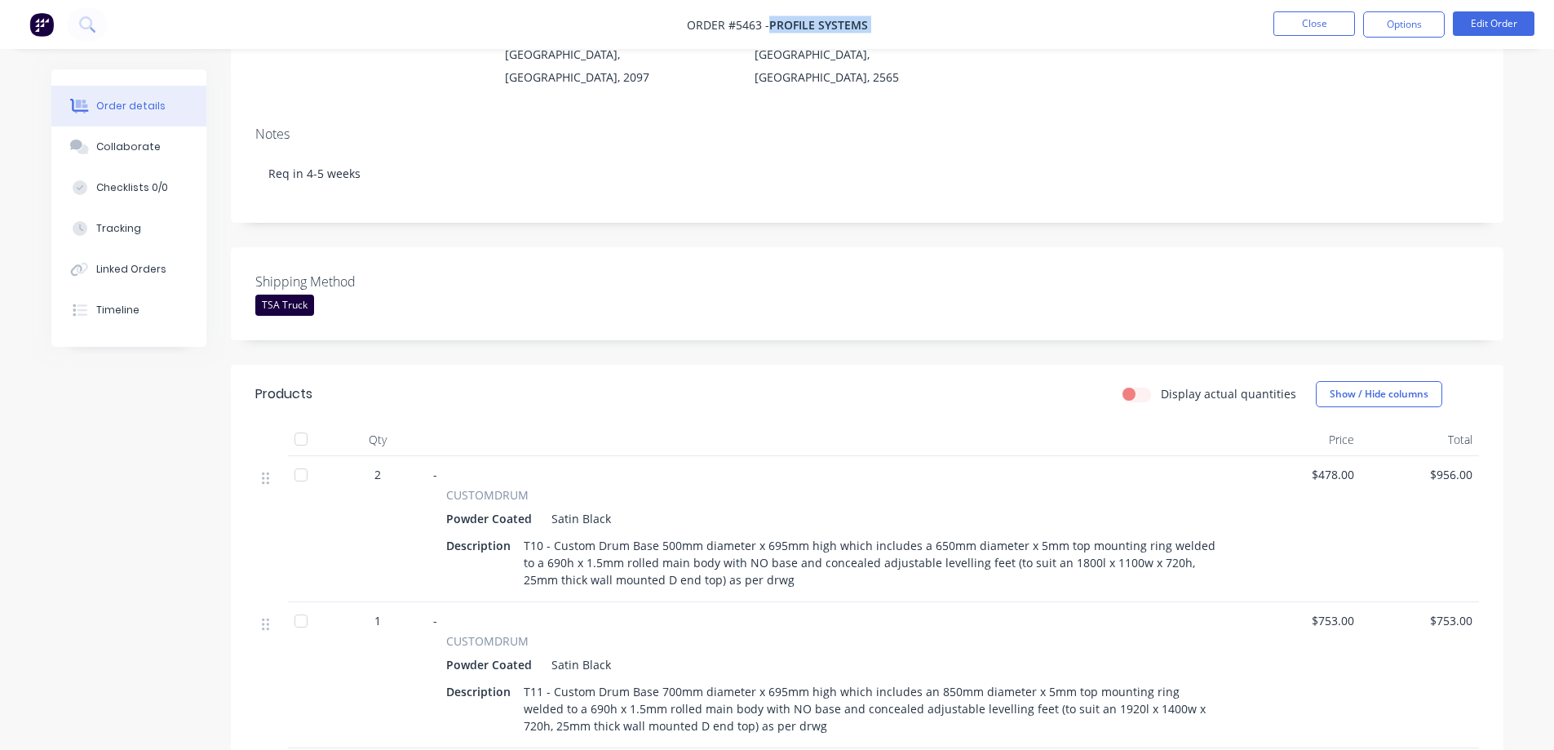
scroll to position [245, 0]
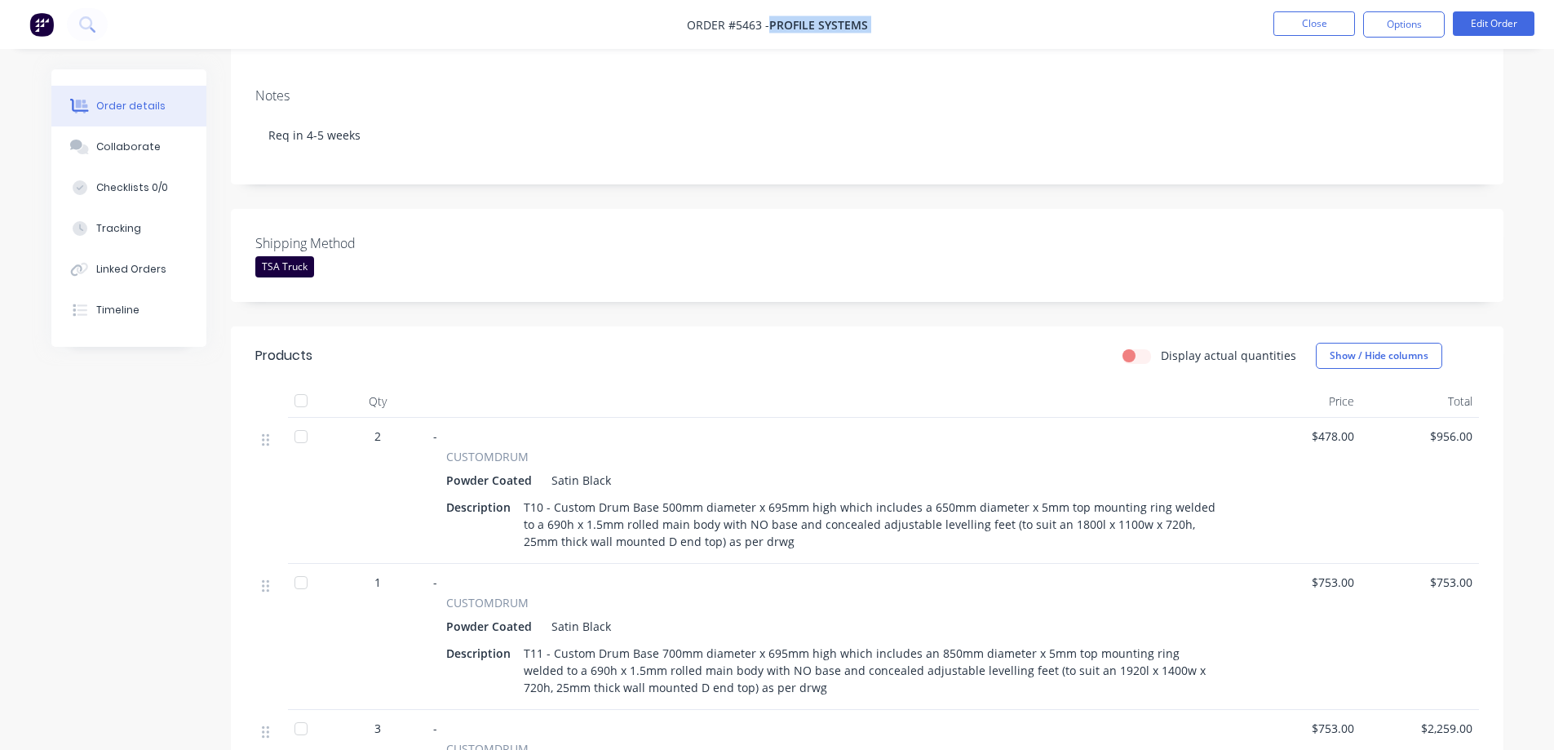
click at [300, 420] on div at bounding box center [301, 436] width 33 height 33
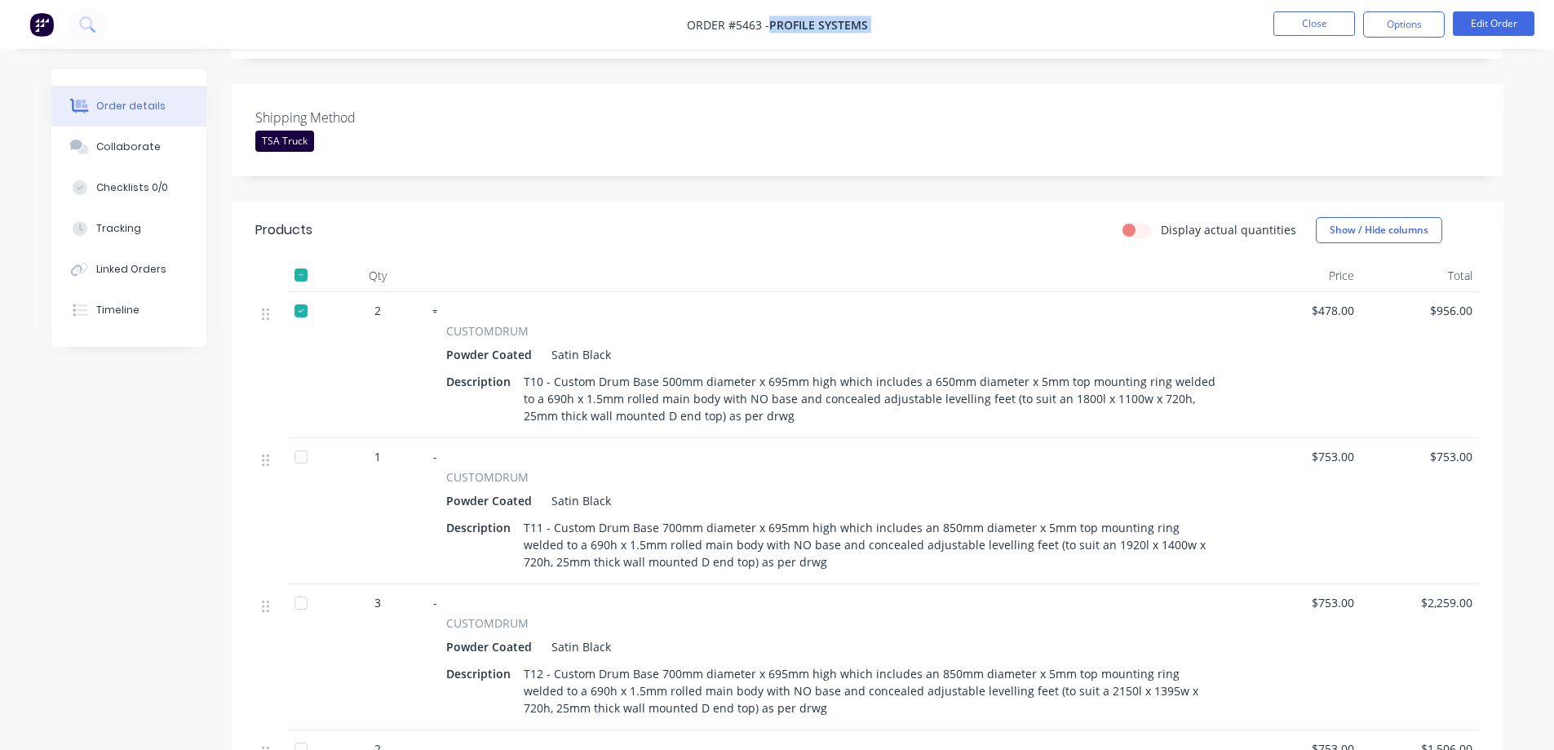
scroll to position [408, 0]
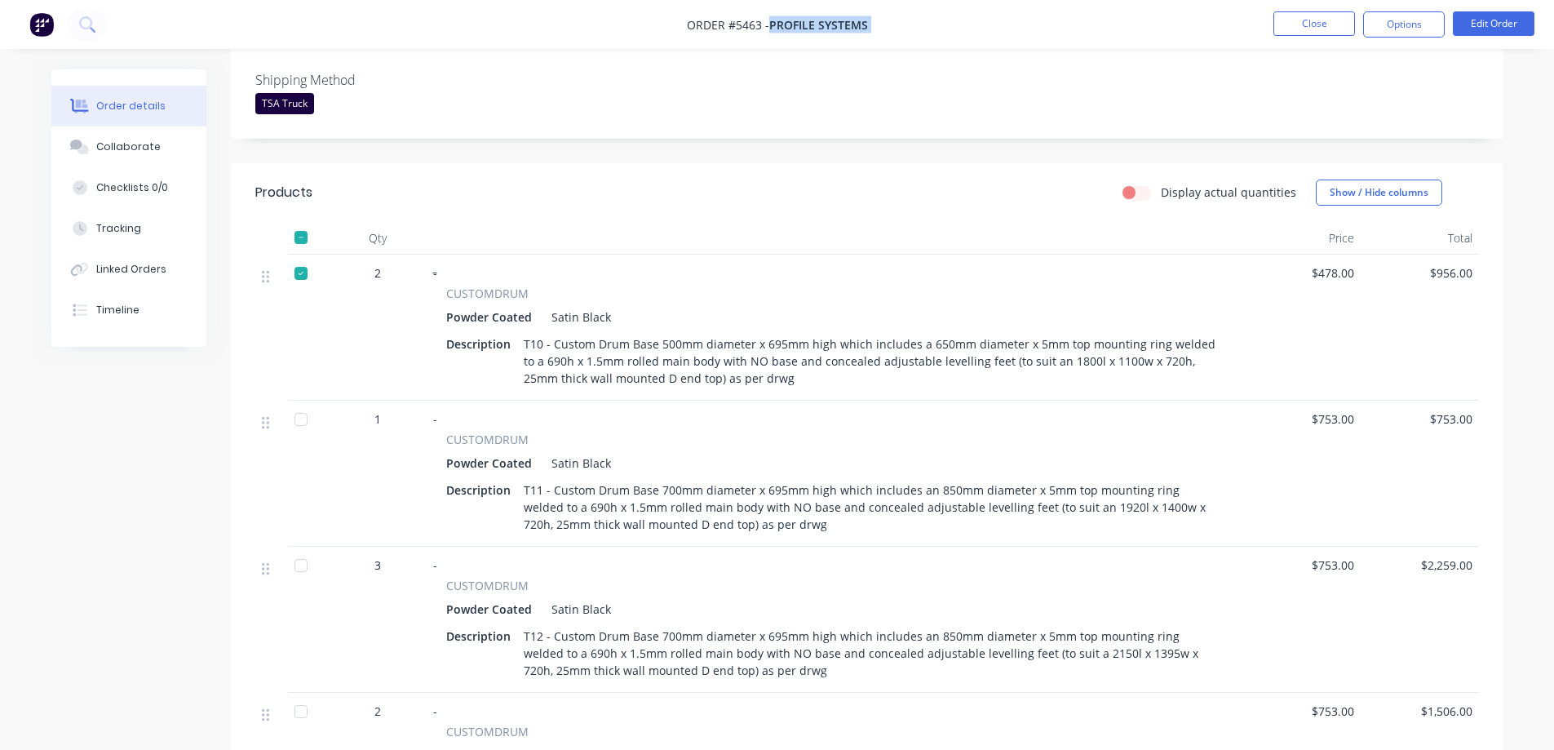
click at [303, 404] on div at bounding box center [301, 419] width 33 height 33
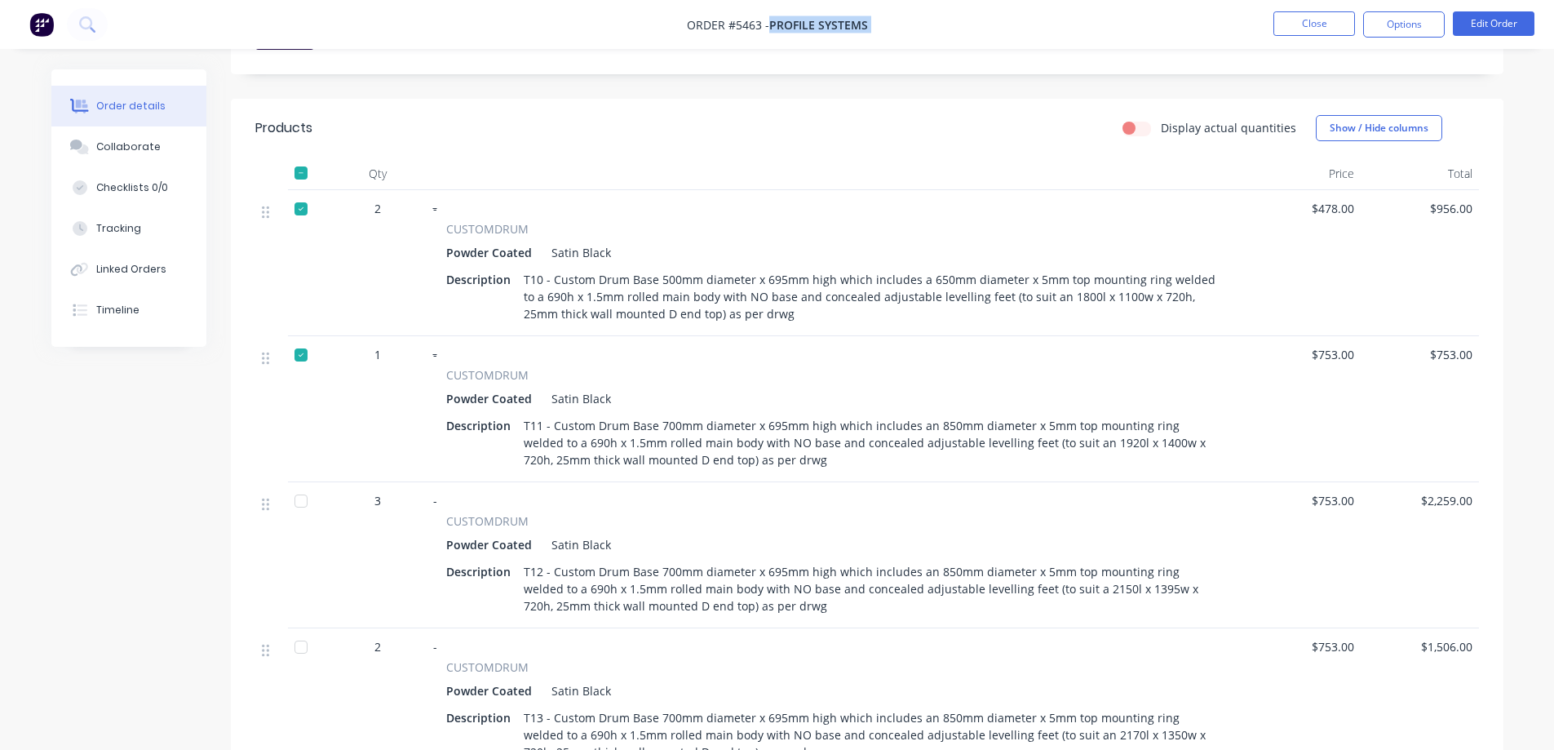
scroll to position [489, 0]
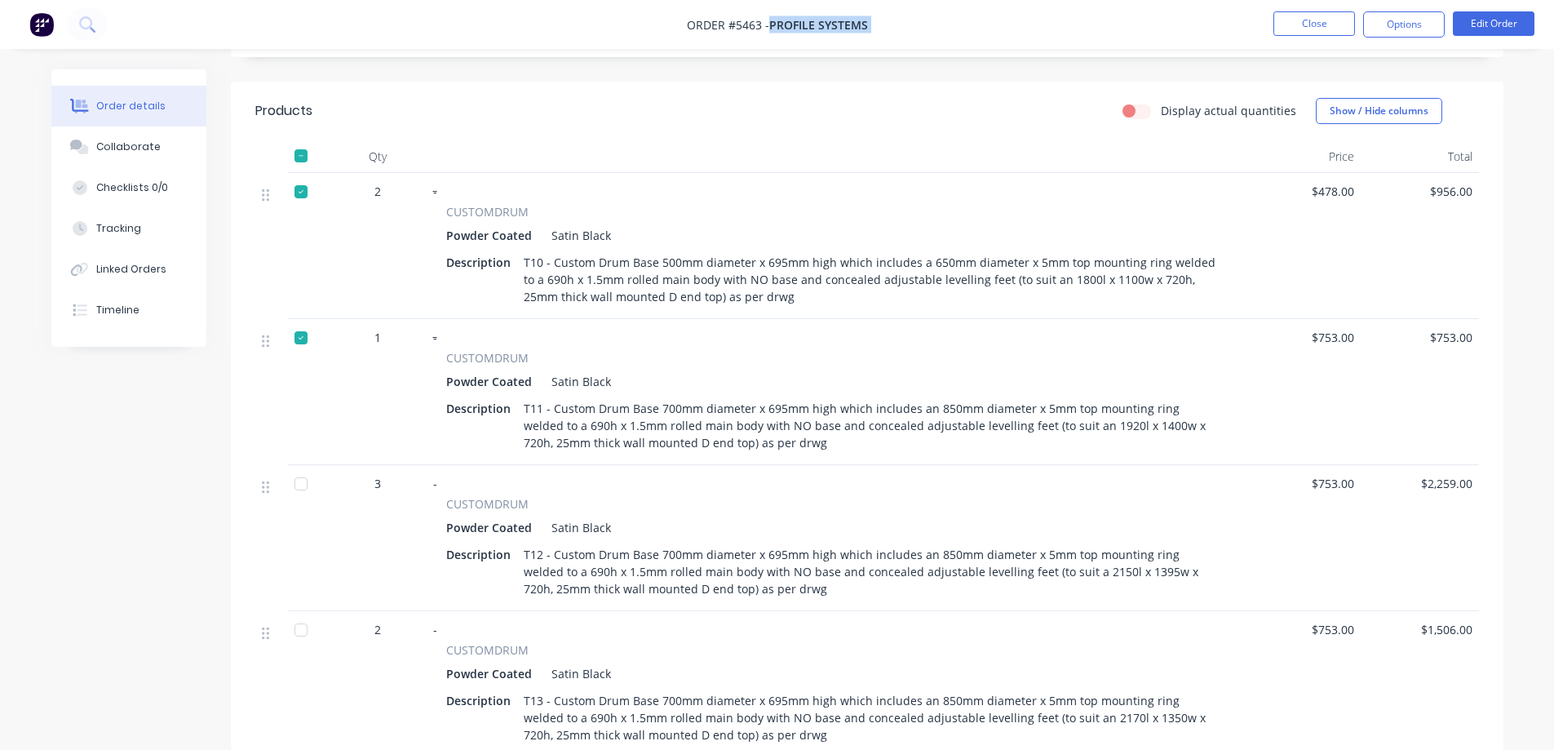
click at [298, 467] on div at bounding box center [301, 483] width 33 height 33
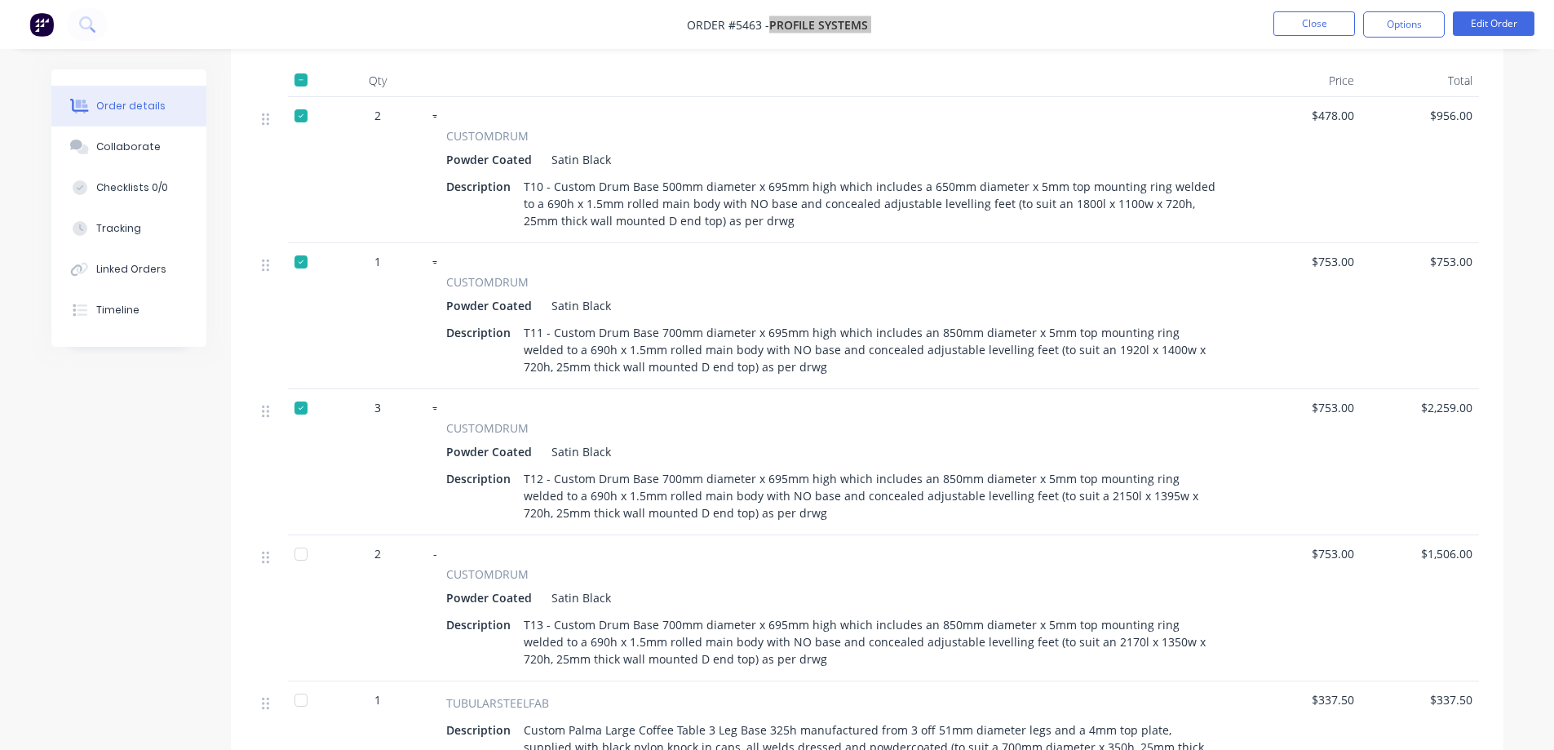
scroll to position [571, 0]
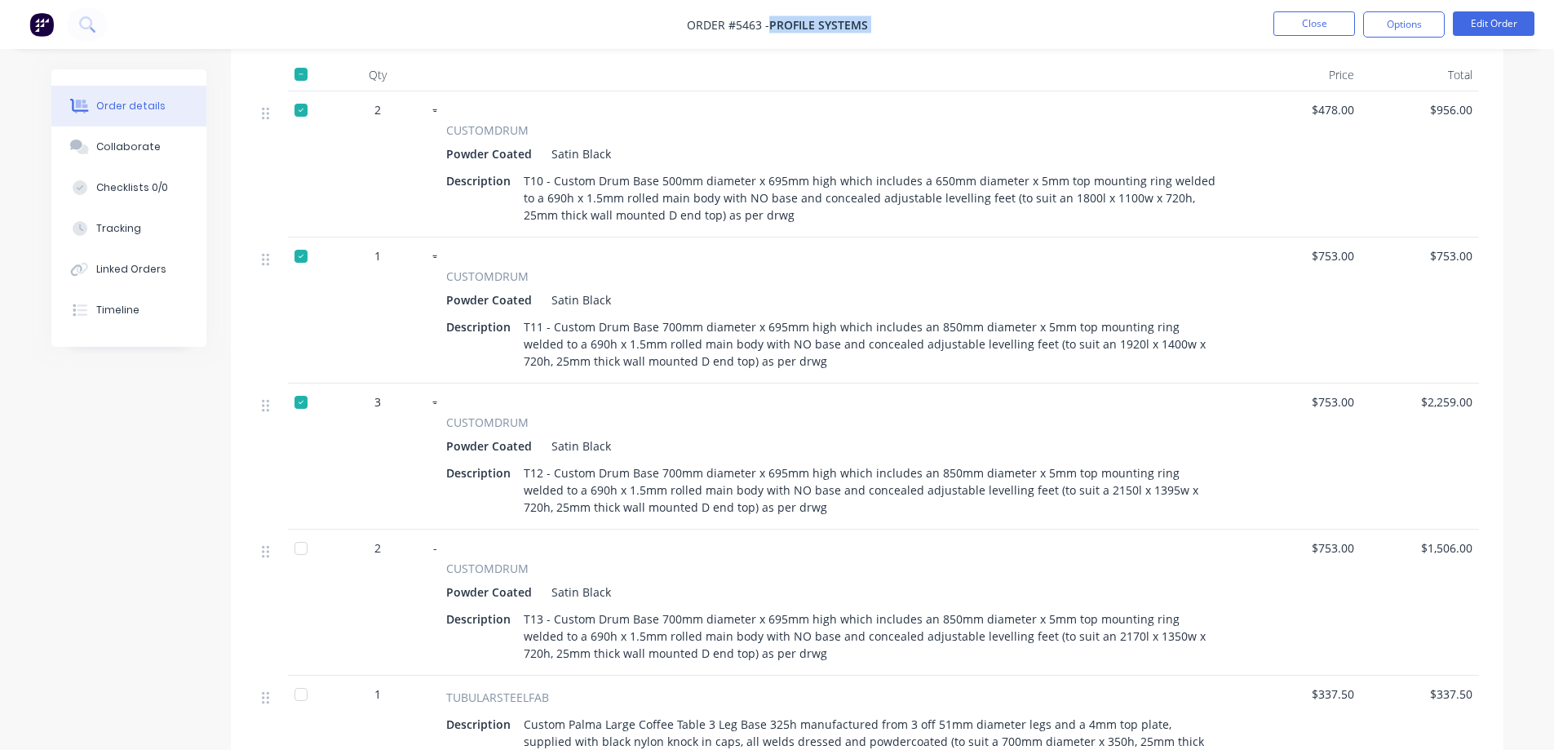
drag, startPoint x: 299, startPoint y: 529, endPoint x: 302, endPoint y: 541, distance: 12.5
click at [299, 532] on div at bounding box center [301, 548] width 33 height 33
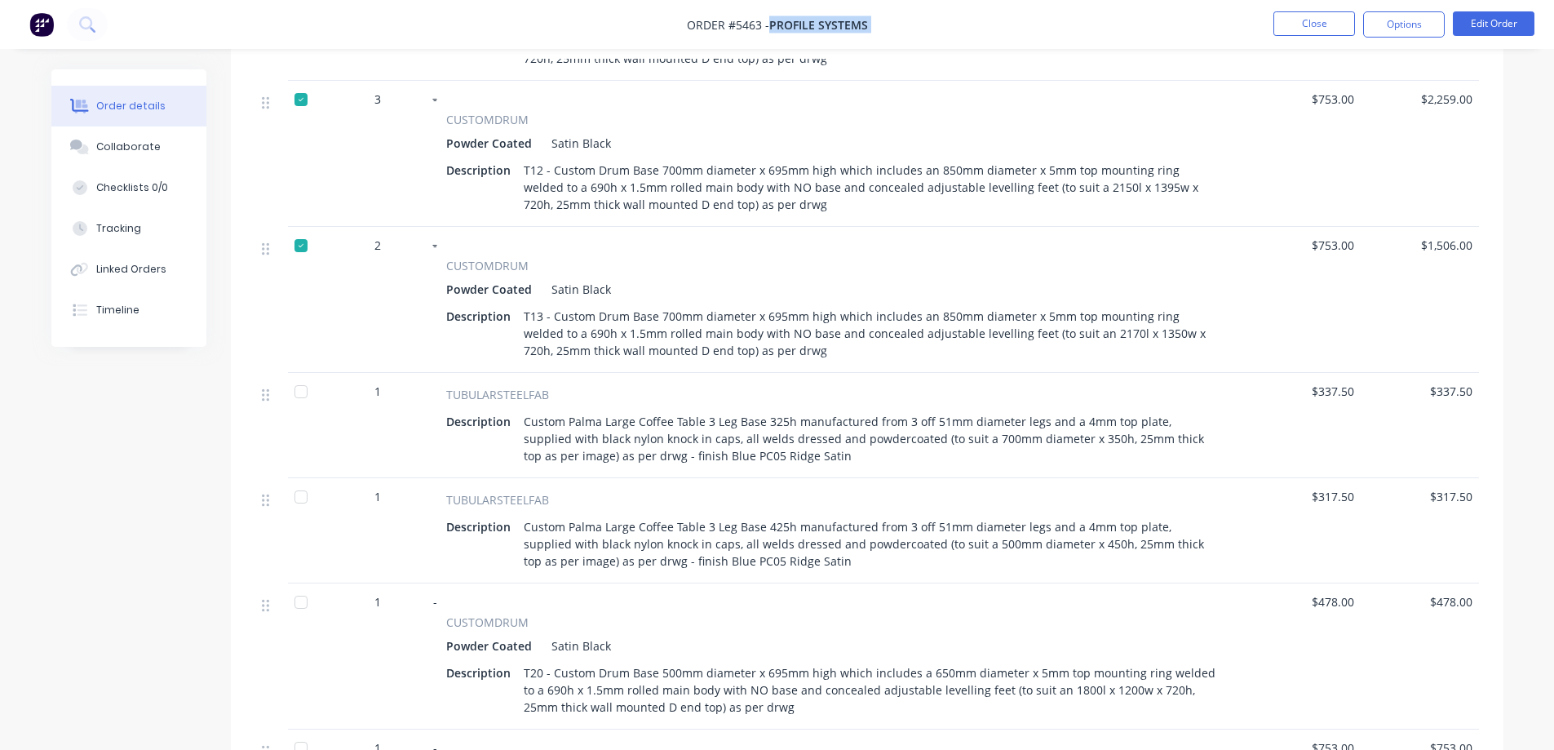
scroll to position [1060, 0]
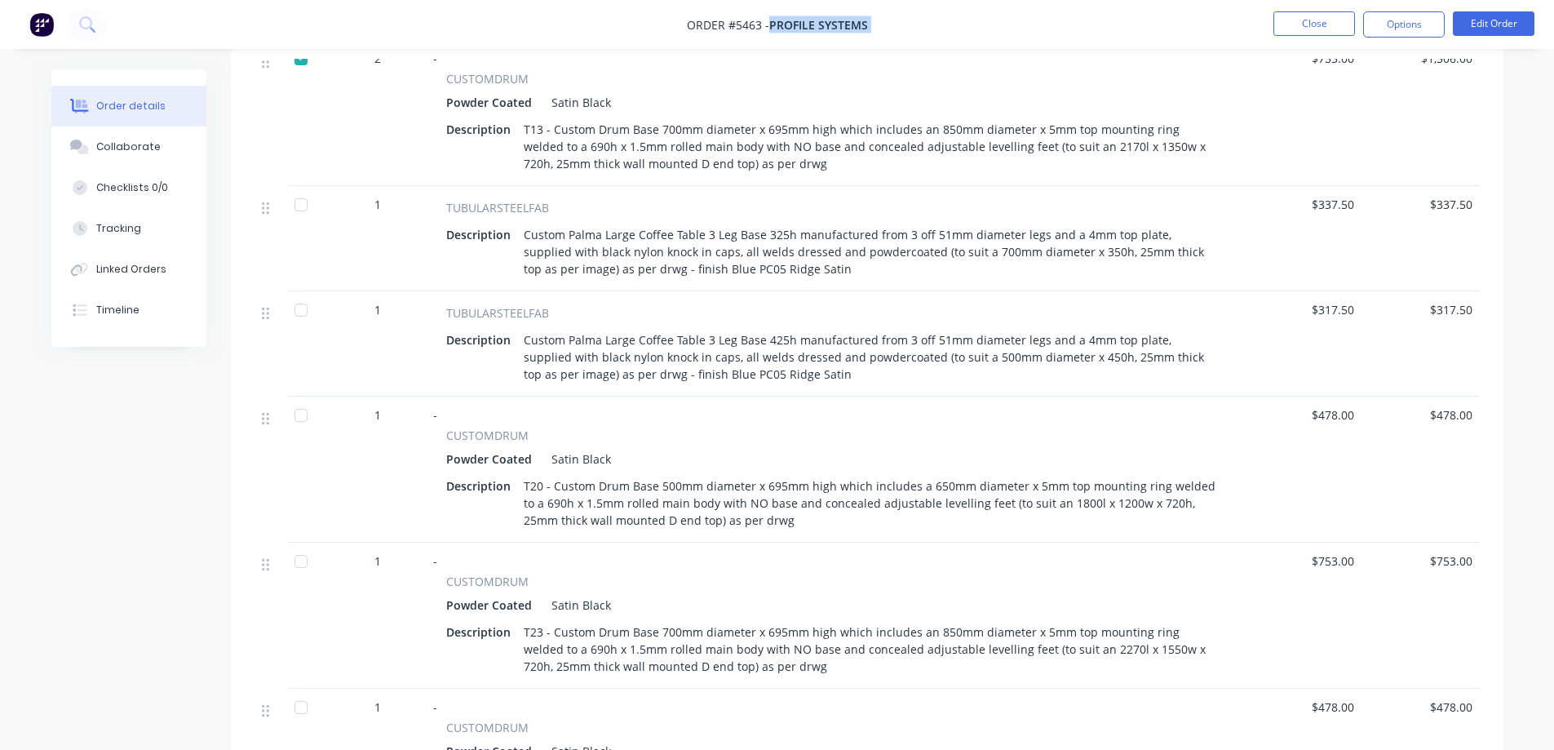
click at [299, 399] on div at bounding box center [301, 415] width 33 height 33
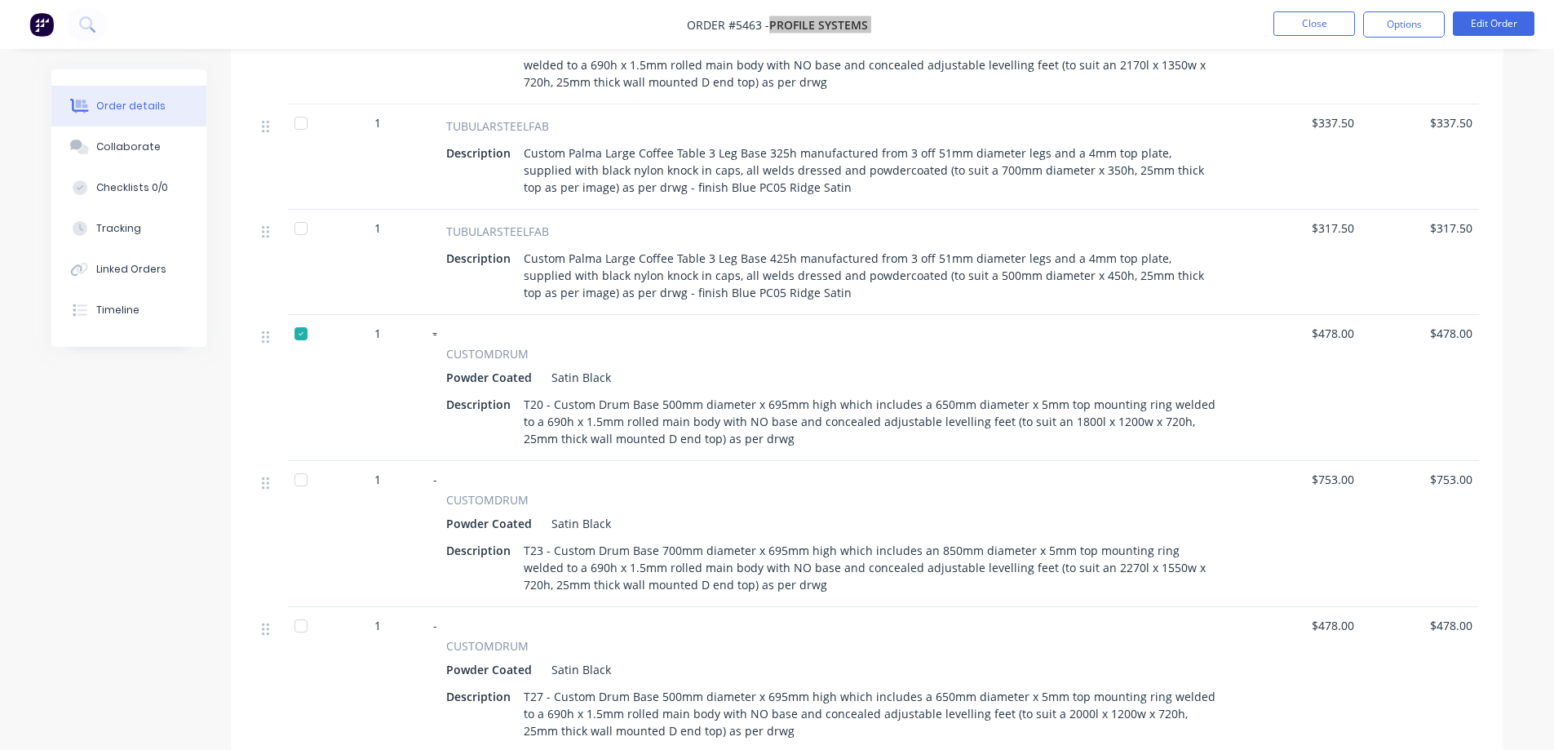
scroll to position [1223, 0]
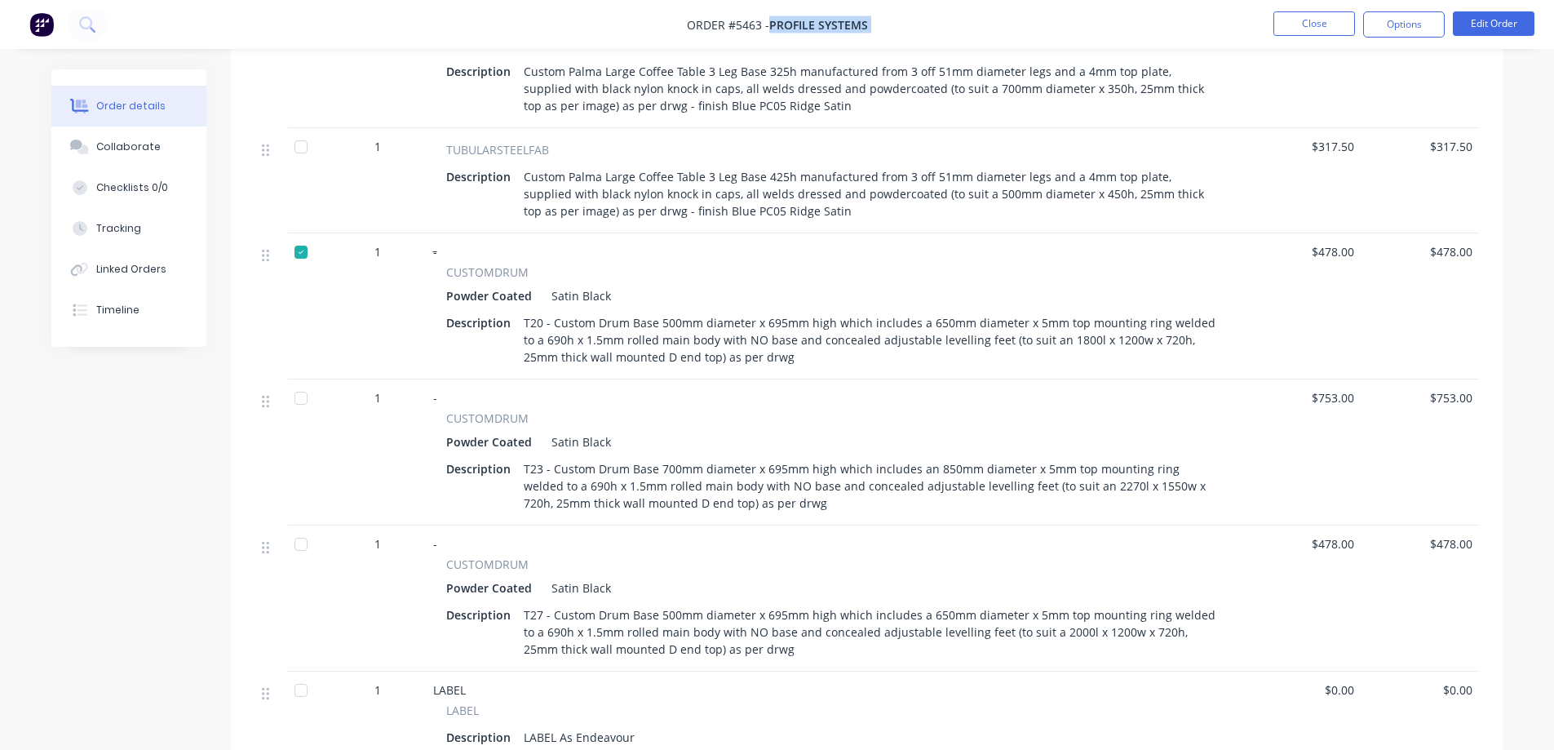
click at [298, 382] on div at bounding box center [301, 398] width 33 height 33
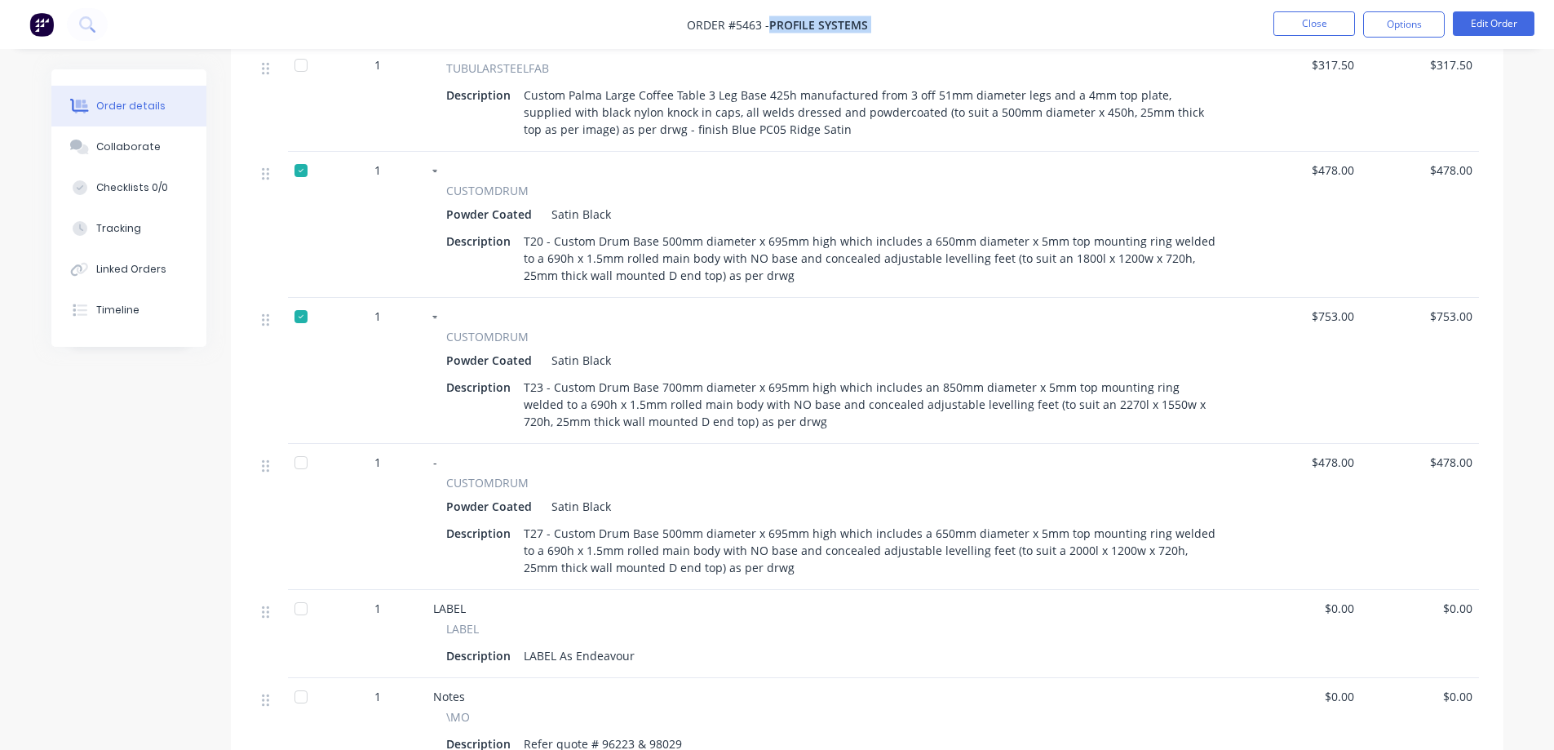
click at [301, 446] on div at bounding box center [301, 462] width 33 height 33
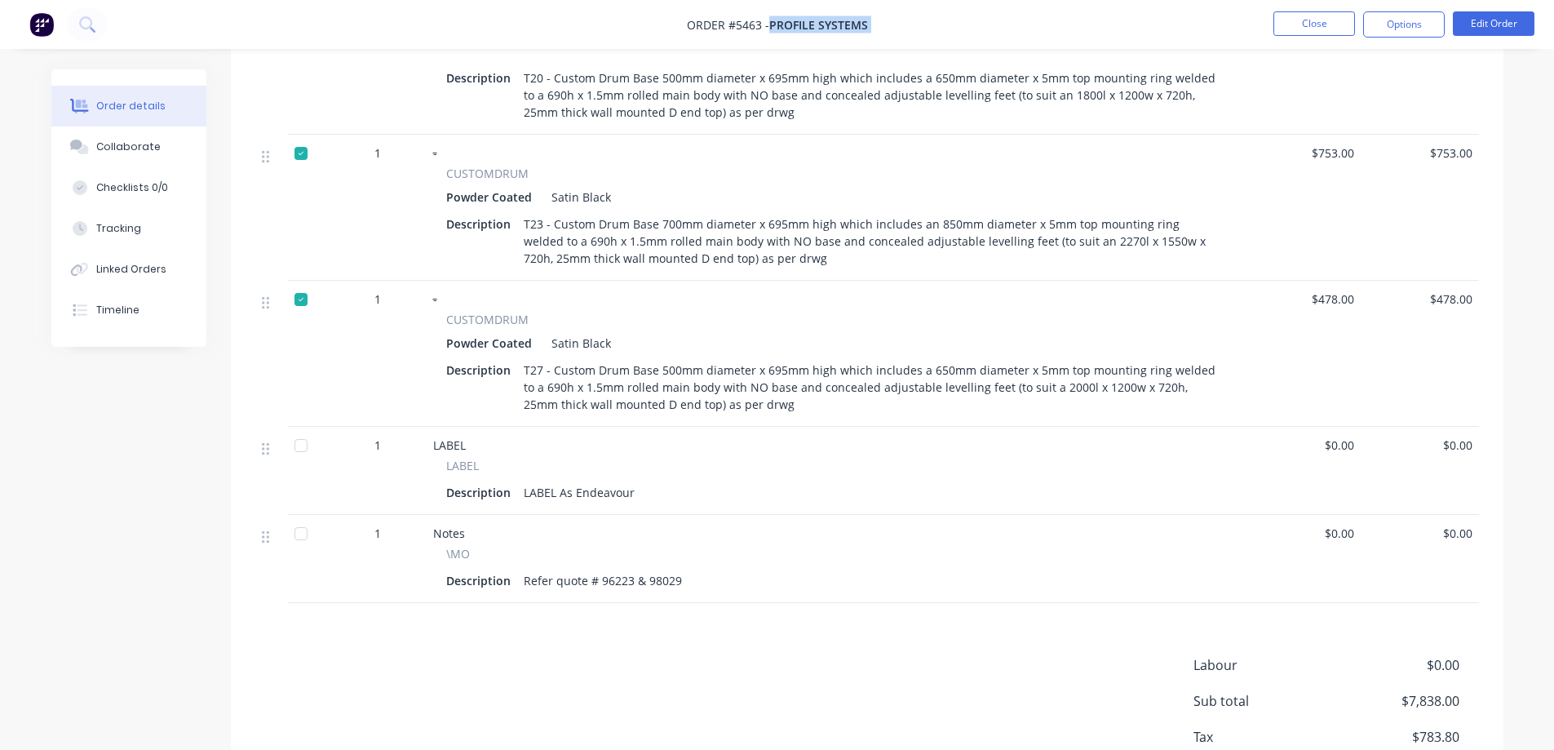
scroll to position [1550, 0]
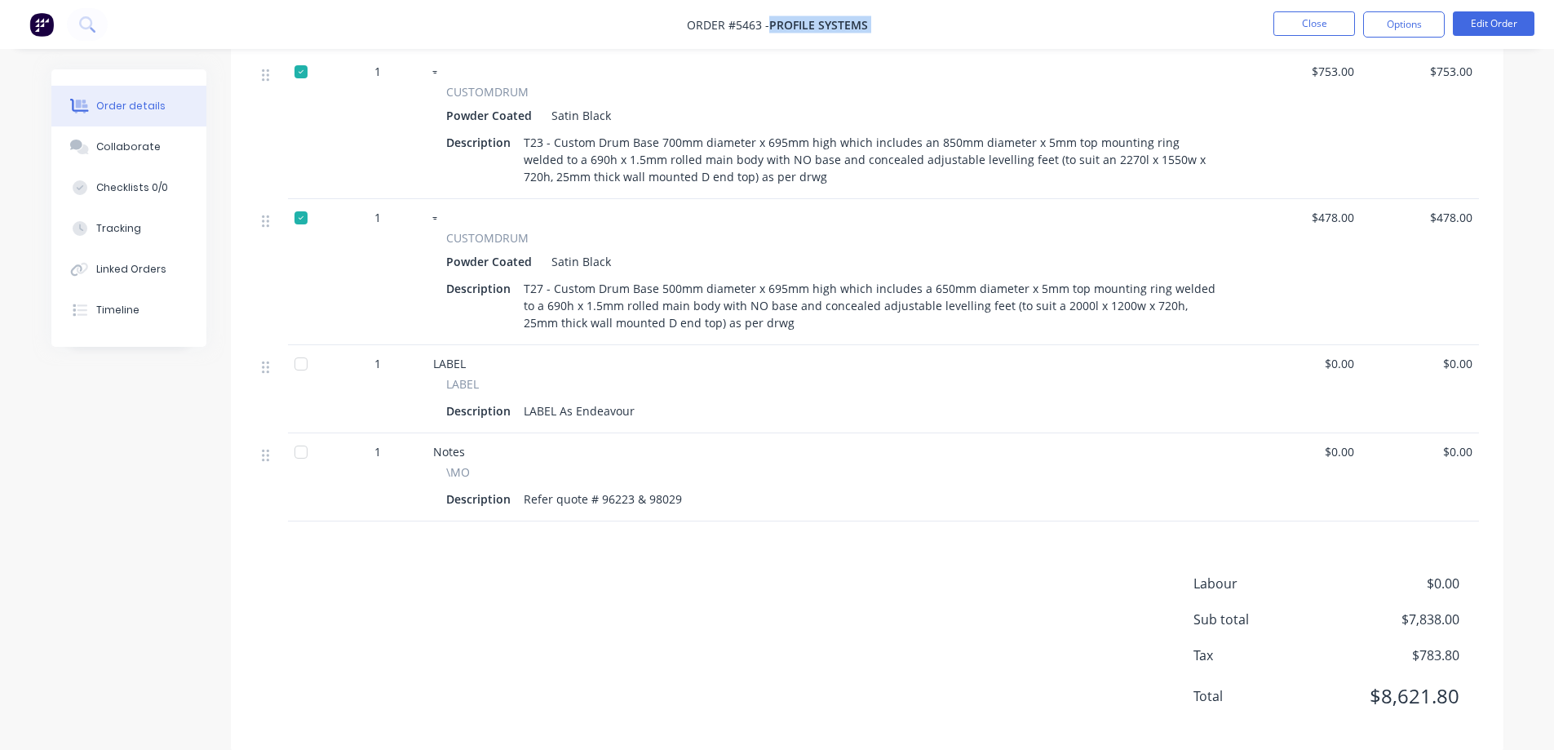
click at [300, 348] on div at bounding box center [301, 363] width 33 height 33
click at [300, 440] on div at bounding box center [301, 452] width 33 height 33
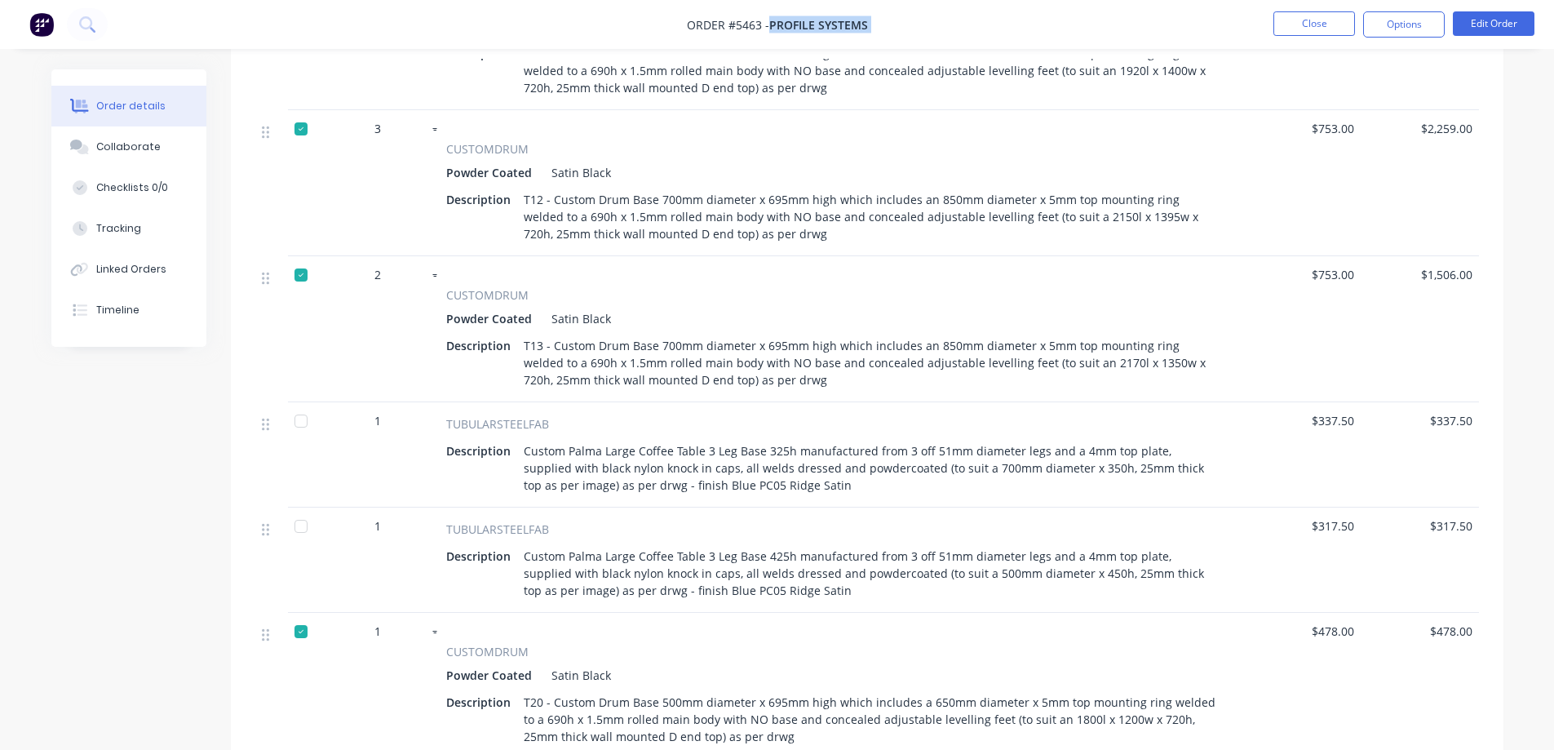
scroll to position [816, 0]
